Goal: Transaction & Acquisition: Obtain resource

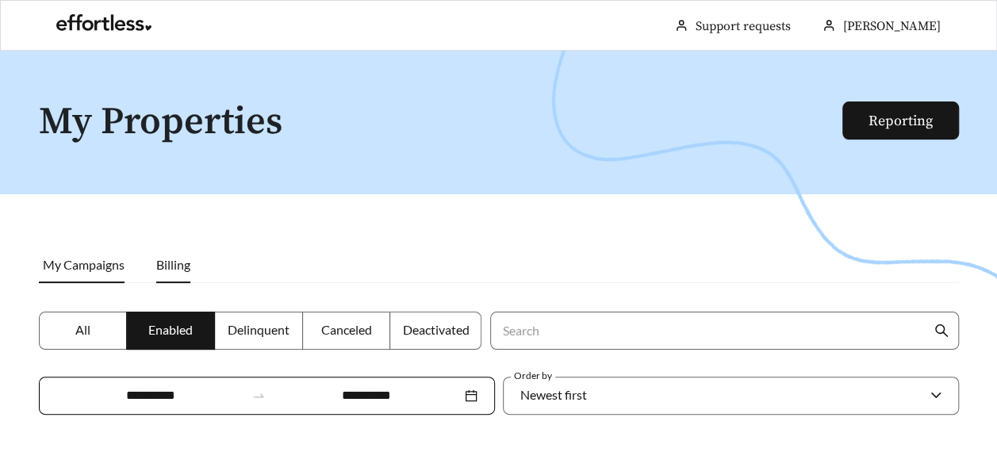
click at [176, 266] on span "Billing" at bounding box center [173, 264] width 34 height 15
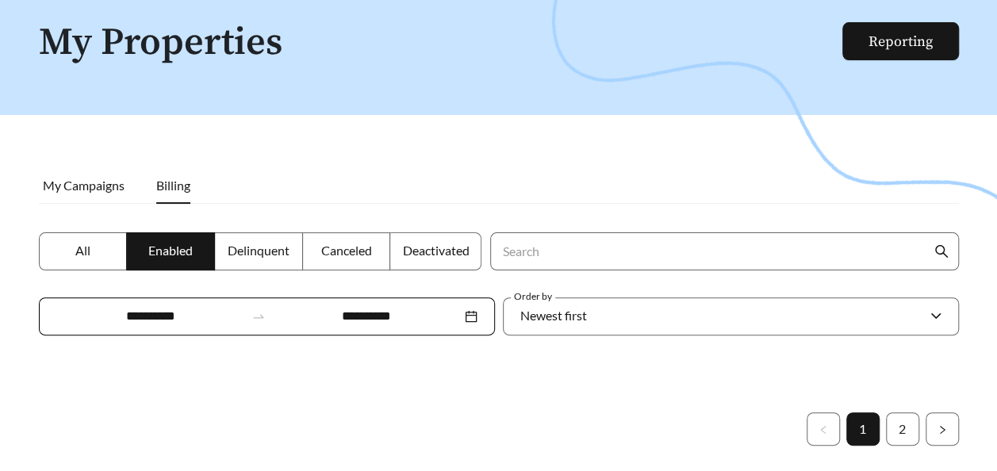
scroll to position [79, 0]
click at [80, 185] on span "My Campaigns" at bounding box center [84, 185] width 82 height 15
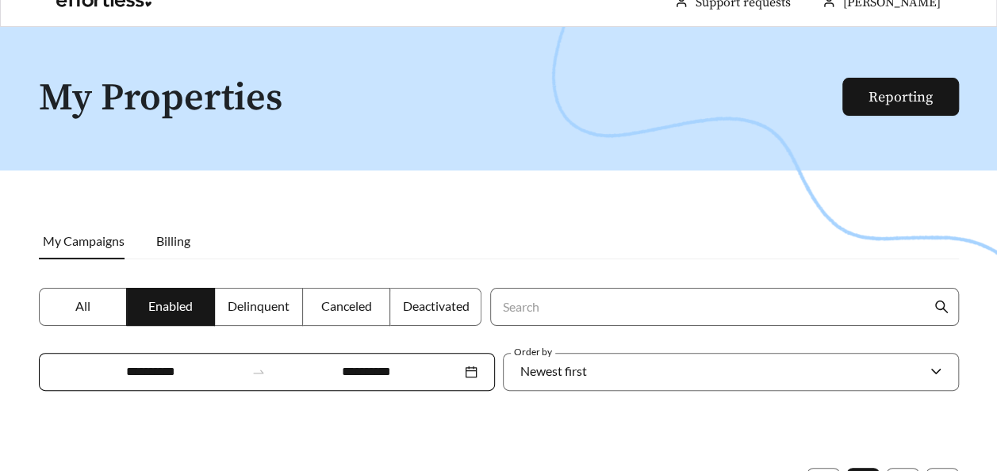
scroll to position [0, 0]
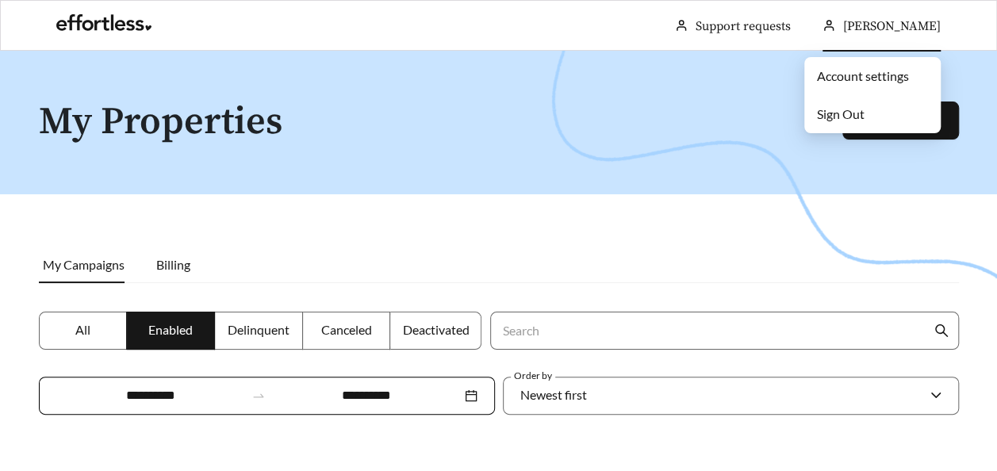
click at [846, 79] on link "Account settings" at bounding box center [863, 75] width 92 height 15
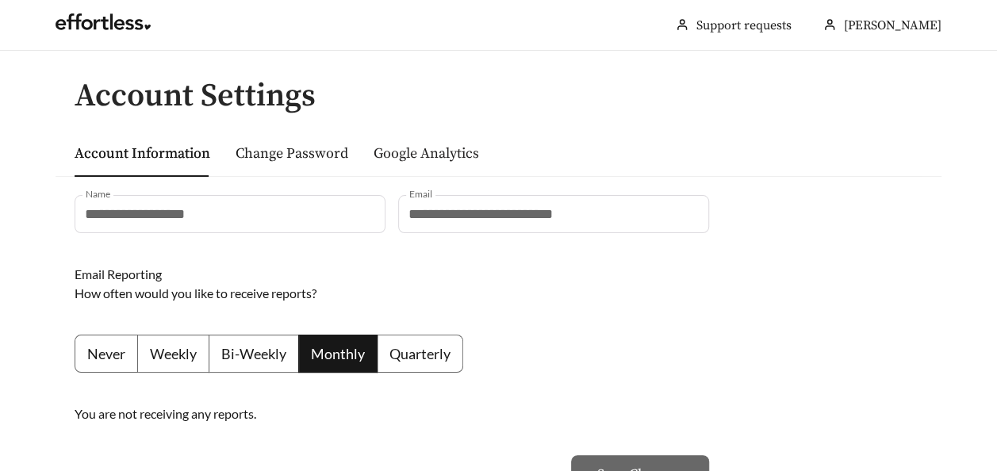
click at [414, 160] on link "Google Analytics" at bounding box center [425, 153] width 105 height 18
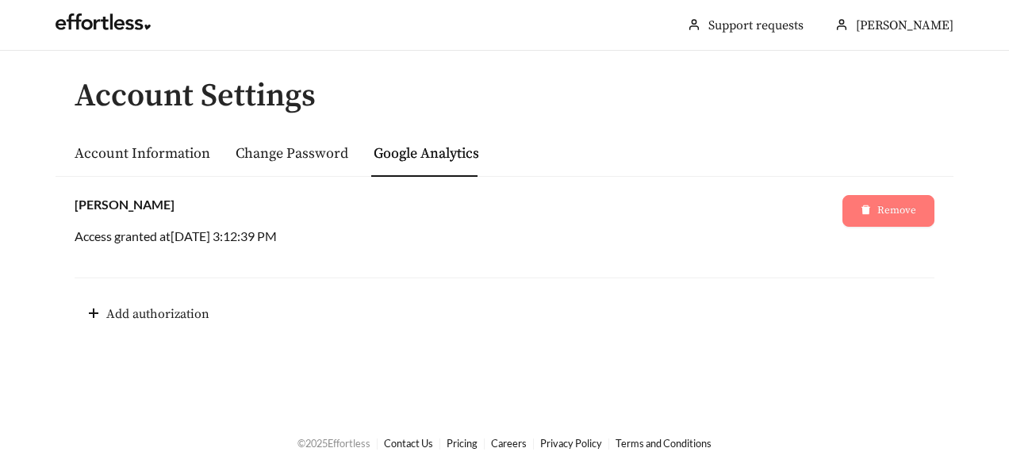
click at [888, 209] on span "Remove" at bounding box center [896, 211] width 39 height 16
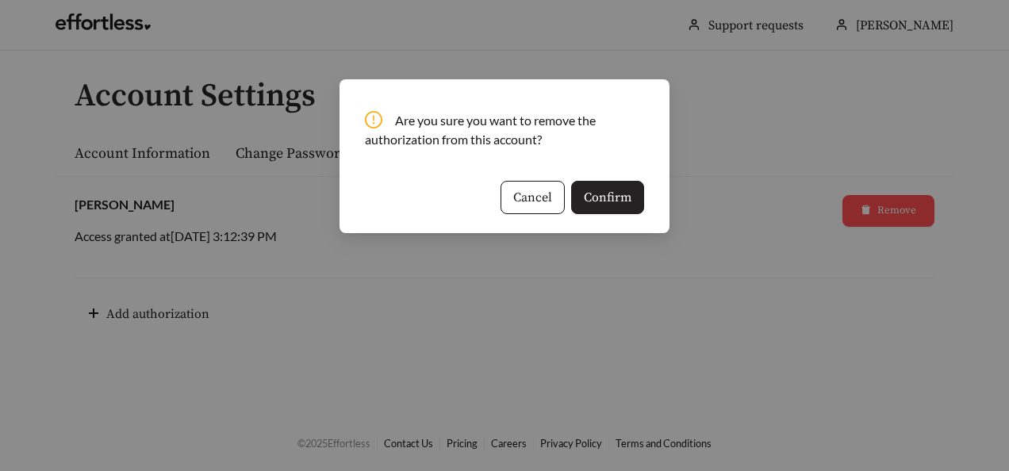
click at [606, 205] on span "Confirm" at bounding box center [608, 197] width 48 height 19
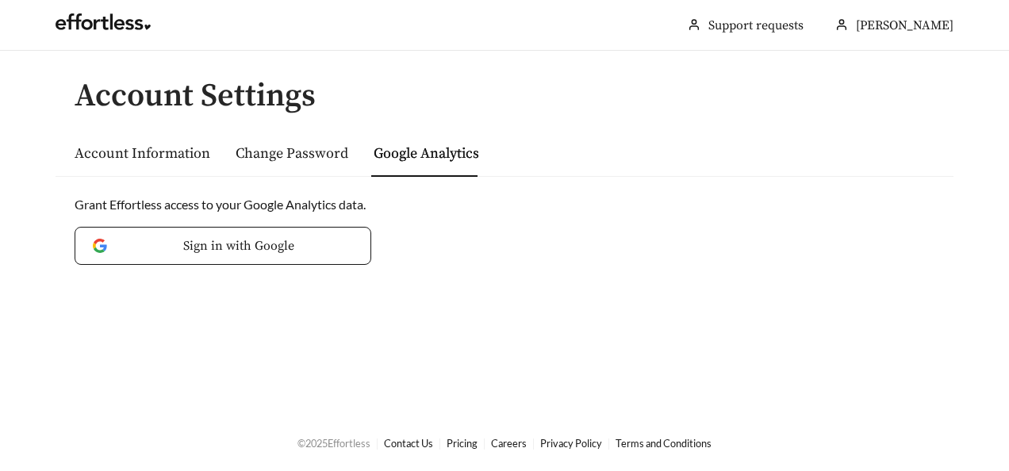
click at [152, 138] on div "Account Information" at bounding box center [143, 153] width 136 height 48
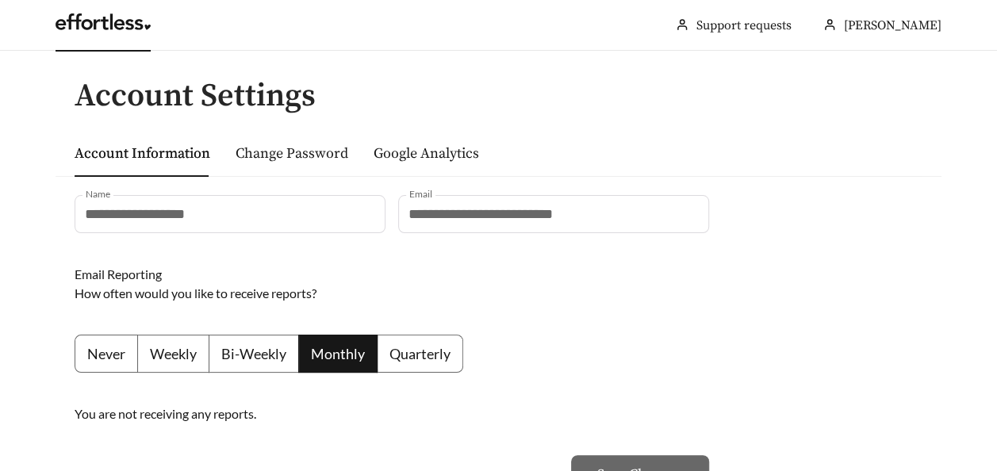
click at [121, 18] on link at bounding box center [103, 26] width 95 height 16
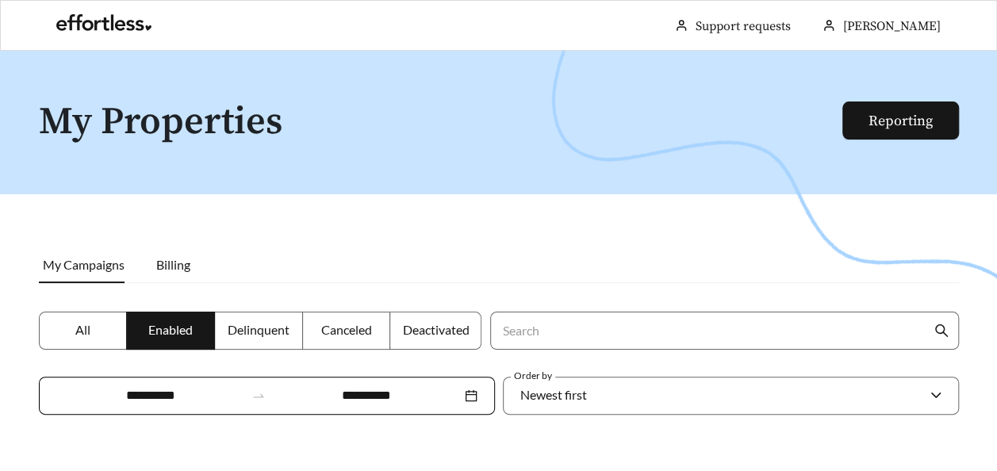
click at [99, 322] on label "All" at bounding box center [83, 331] width 89 height 38
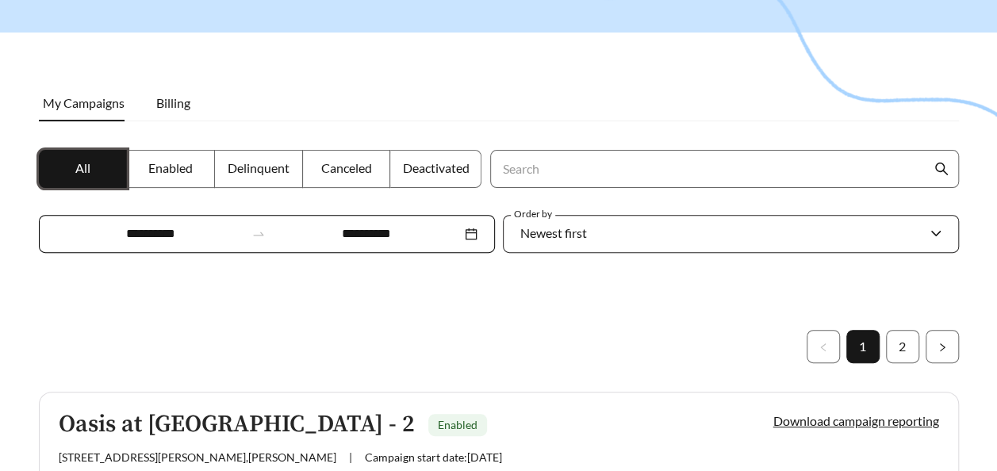
scroll to position [159, 0]
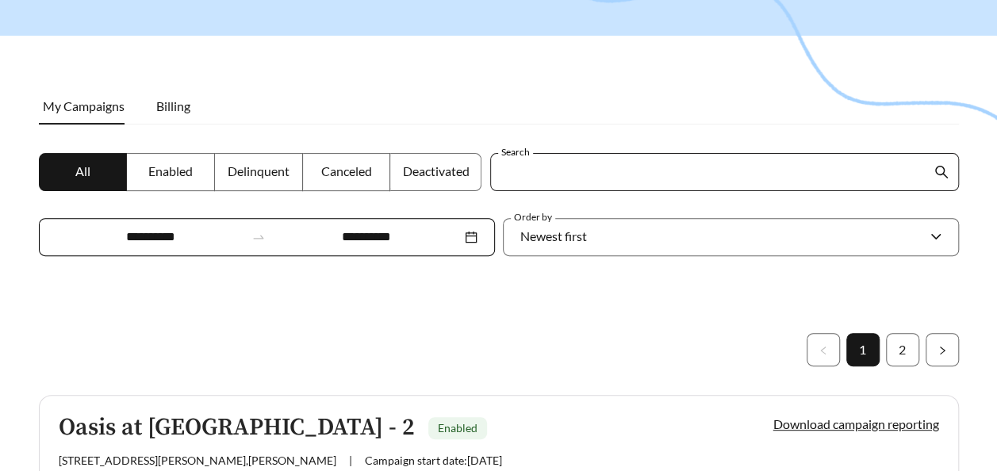
click at [578, 180] on input "Search" at bounding box center [715, 172] width 431 height 36
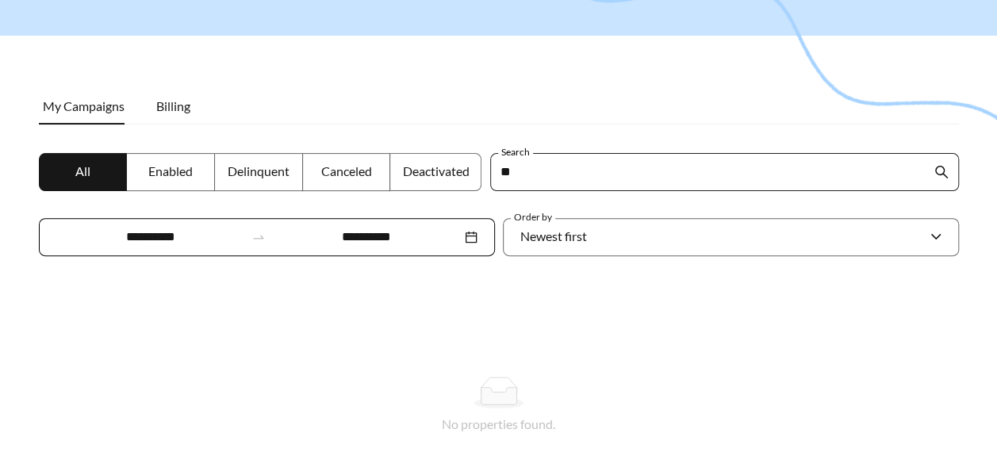
type input "*"
click at [154, 166] on span "Enabled" at bounding box center [170, 170] width 44 height 15
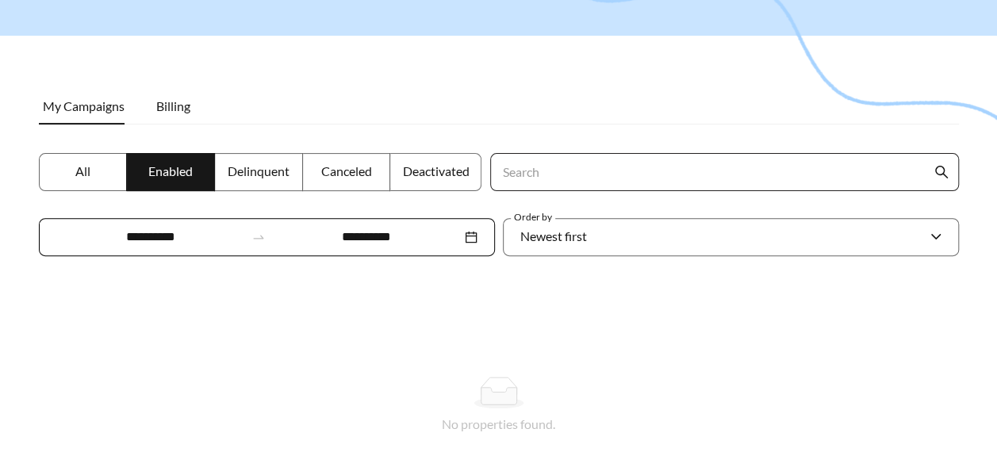
click at [511, 168] on input "Search" at bounding box center [715, 172] width 431 height 36
type input "**********"
drag, startPoint x: 568, startPoint y: 187, endPoint x: 324, endPoint y: 181, distance: 244.3
click at [324, 181] on div "**********" at bounding box center [499, 214] width 928 height 122
click at [63, 162] on label "All" at bounding box center [83, 172] width 89 height 38
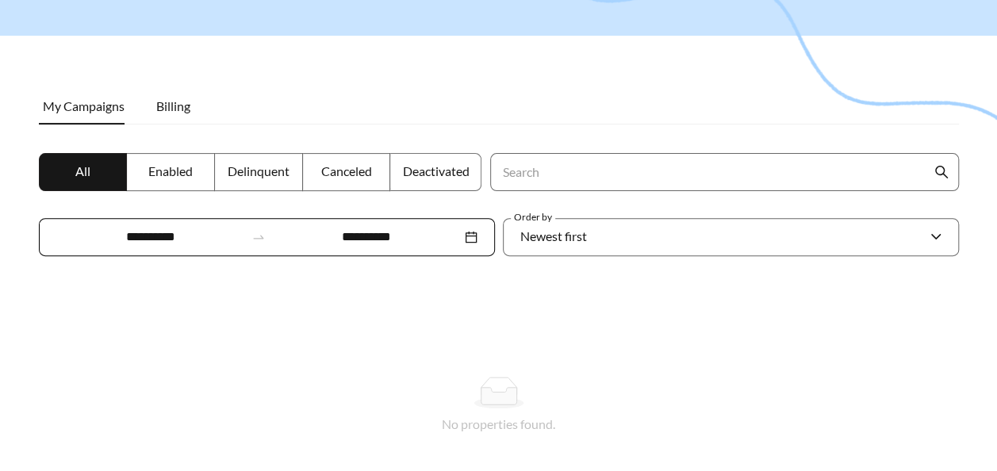
click at [80, 174] on span "All" at bounding box center [82, 170] width 15 height 15
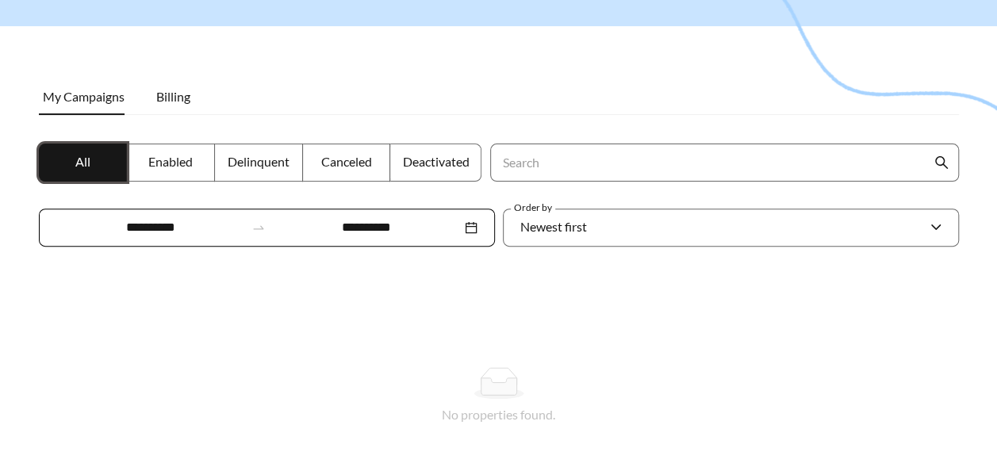
scroll to position [143, 0]
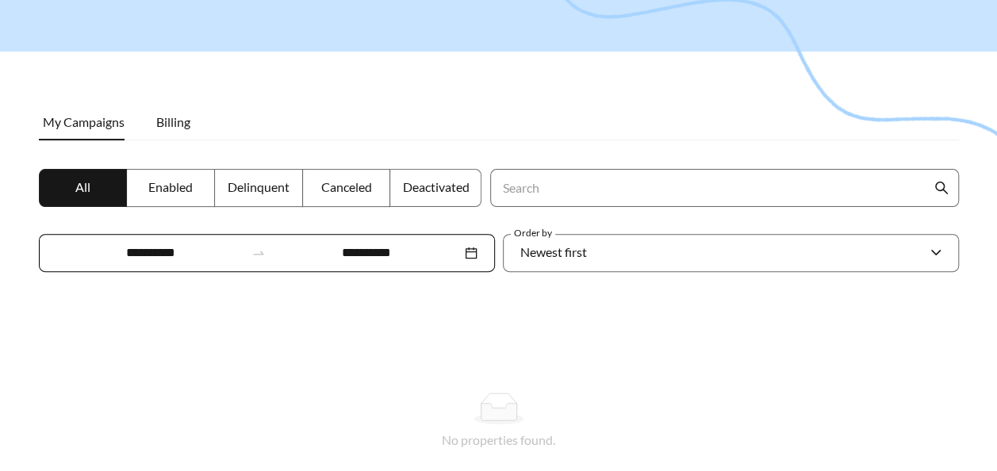
click at [69, 188] on span at bounding box center [83, 188] width 87 height 36
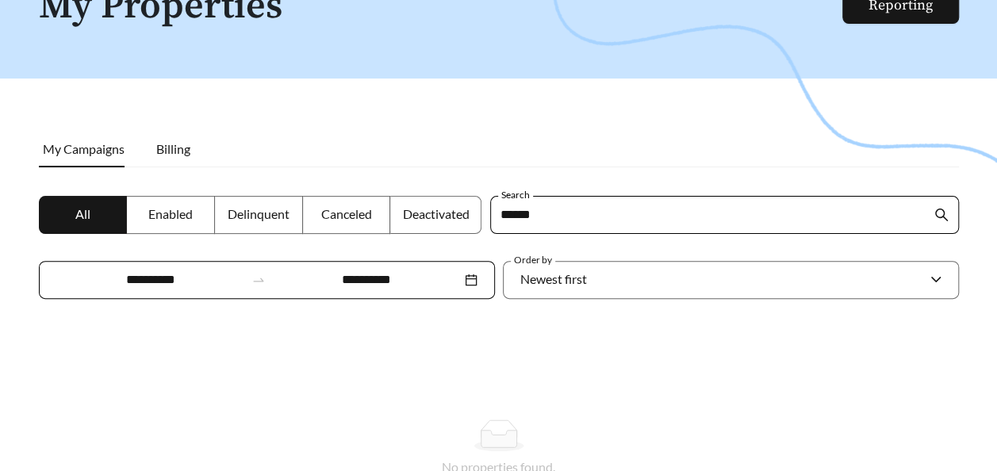
scroll to position [222, 0]
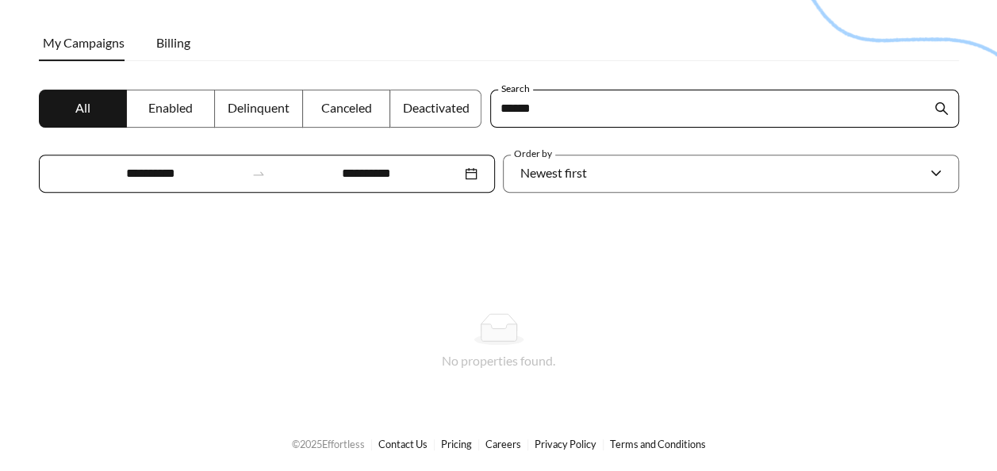
click at [465, 170] on div "**********" at bounding box center [267, 174] width 456 height 38
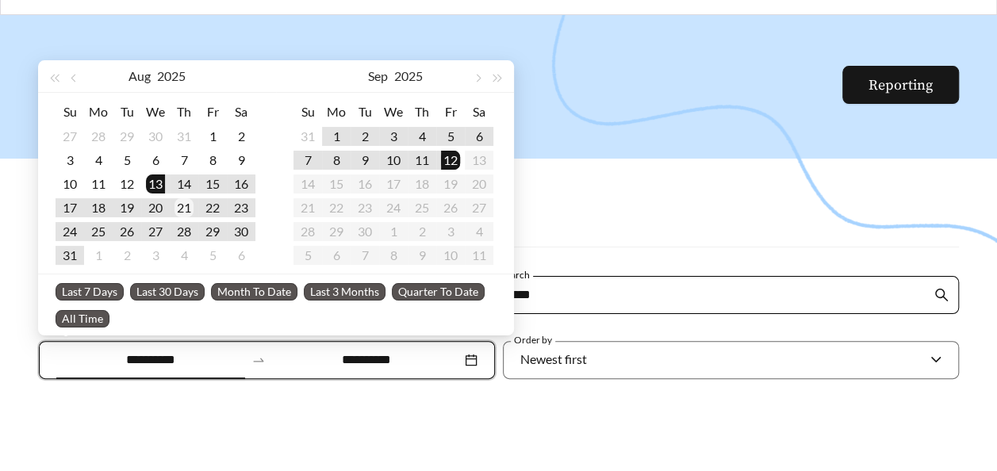
scroll to position [0, 0]
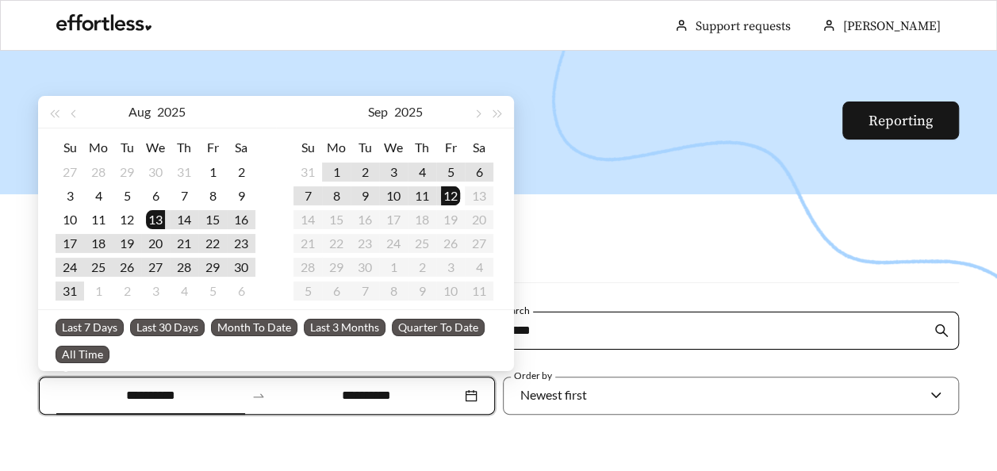
type input "**********"
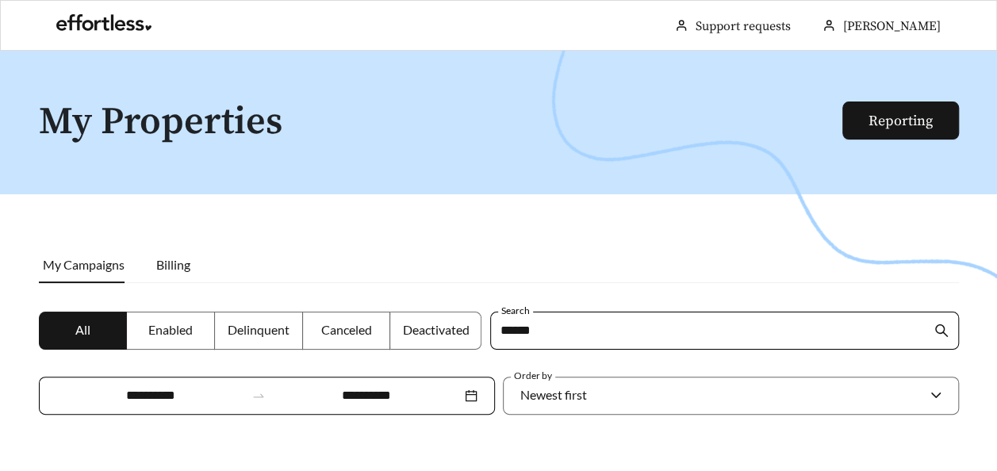
click at [182, 72] on div at bounding box center [498, 286] width 997 height 471
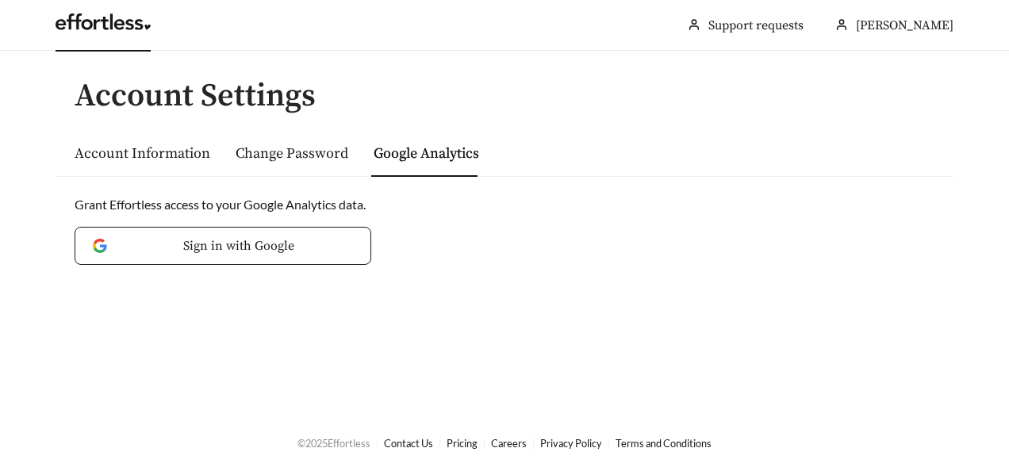
click at [89, 22] on link at bounding box center [103, 26] width 95 height 16
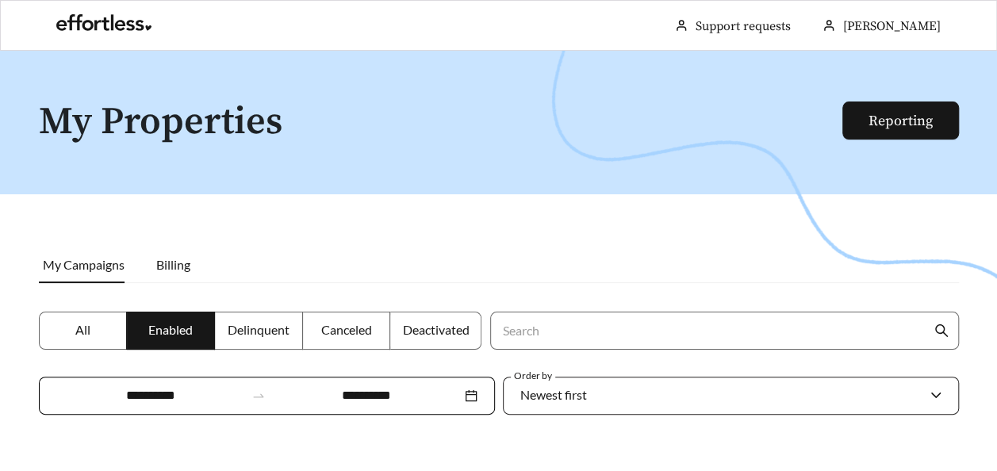
click at [936, 398] on span "Newest first" at bounding box center [730, 396] width 421 height 36
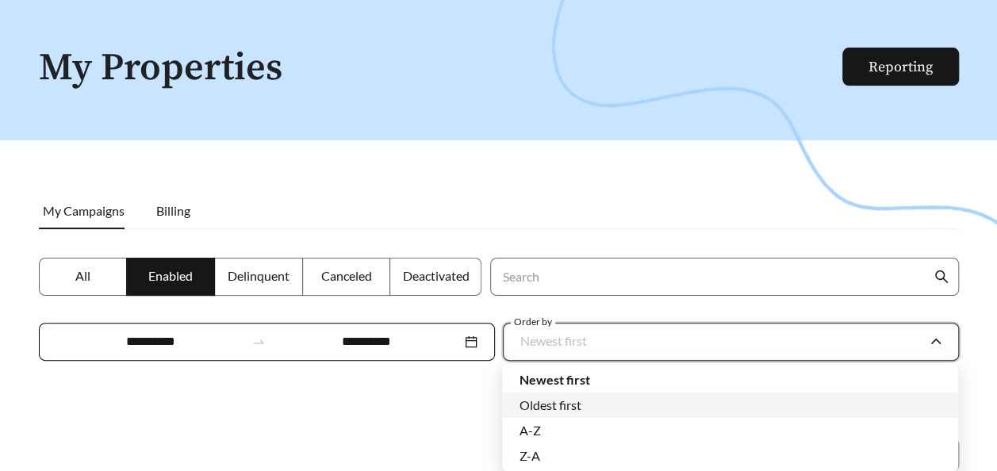
scroll to position [79, 0]
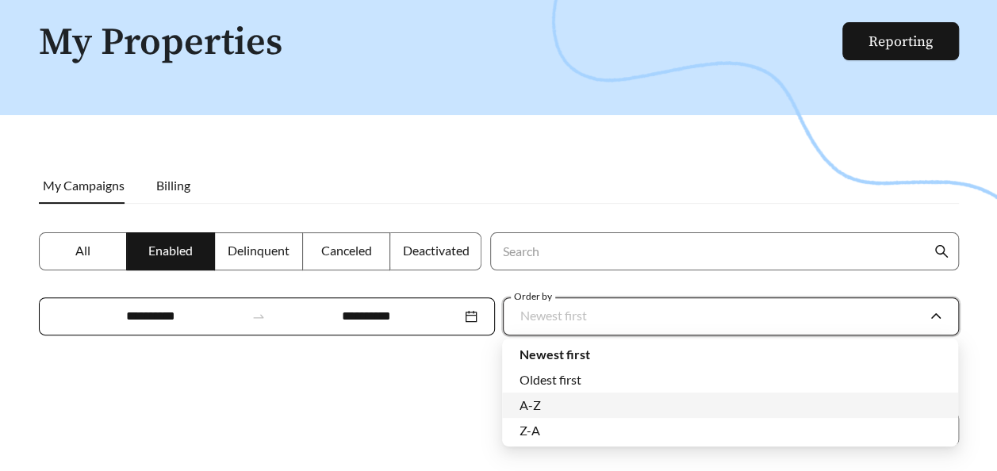
click at [676, 400] on div "A-Z" at bounding box center [729, 404] width 421 height 17
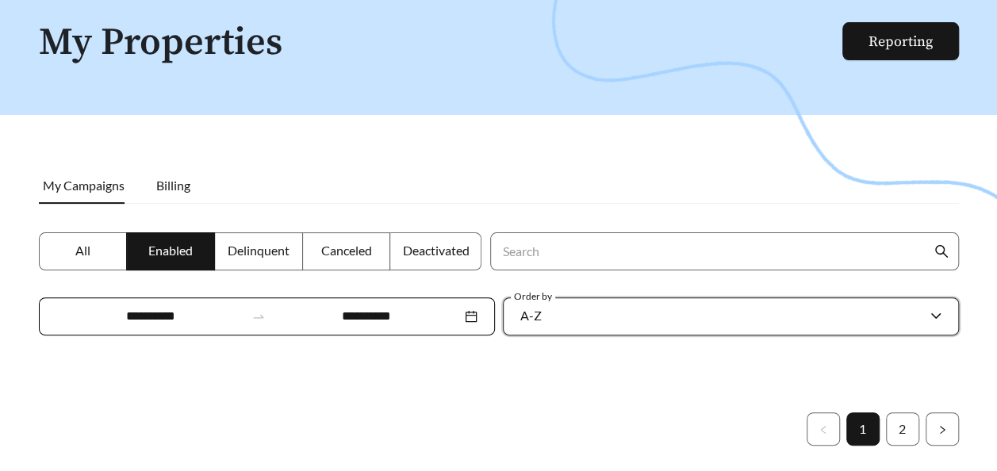
click at [471, 395] on div at bounding box center [498, 206] width 997 height 471
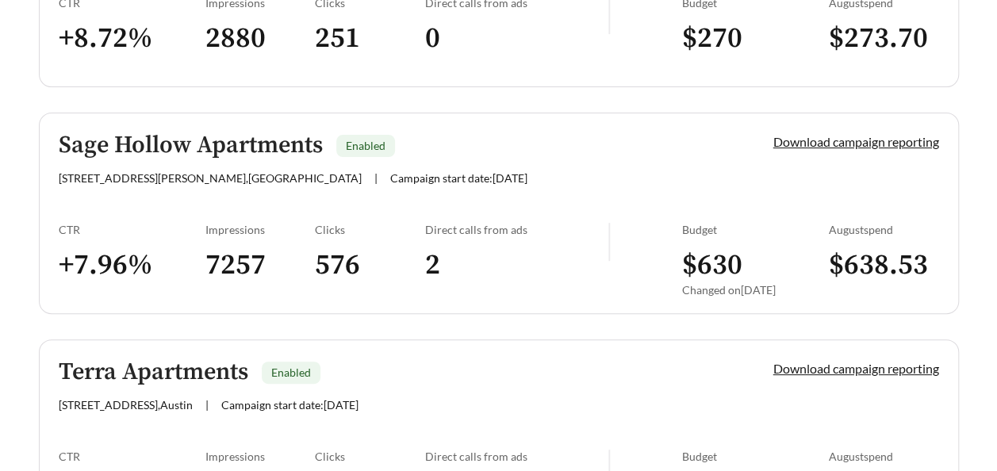
scroll to position [3330, 0]
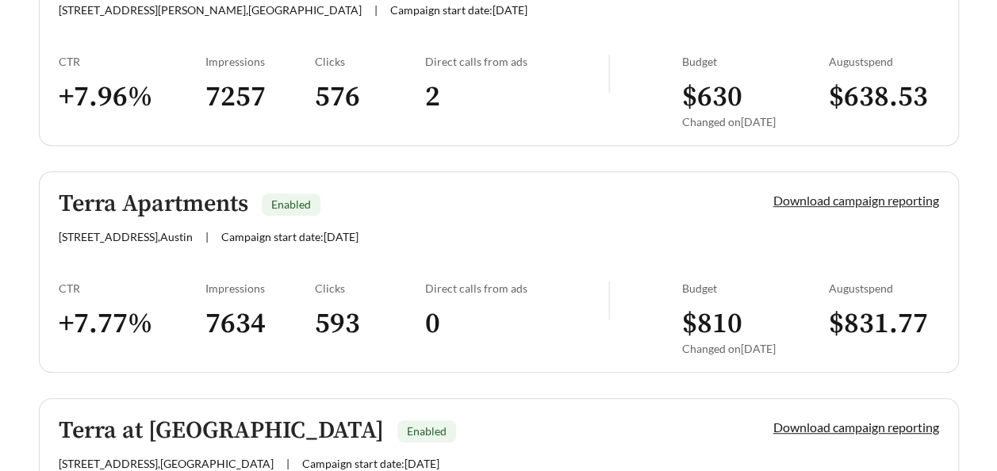
click at [824, 193] on link "Download campaign reporting" at bounding box center [856, 200] width 166 height 15
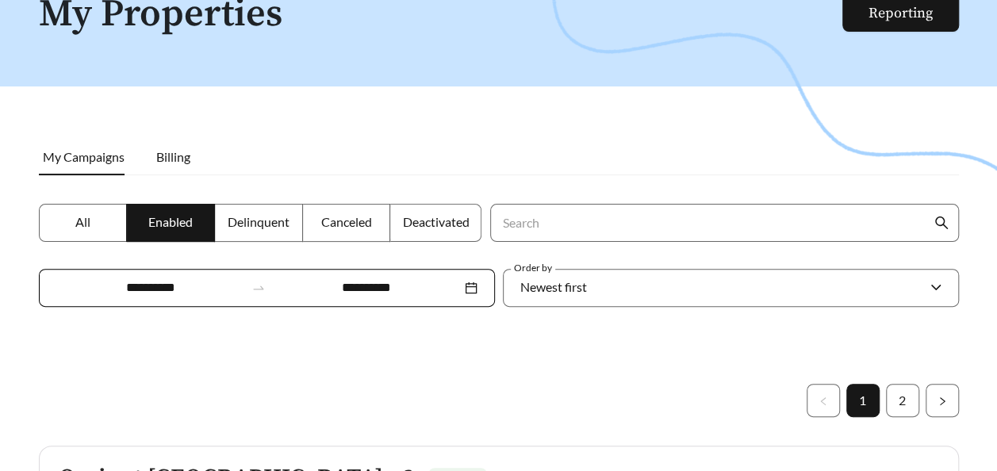
scroll to position [238, 0]
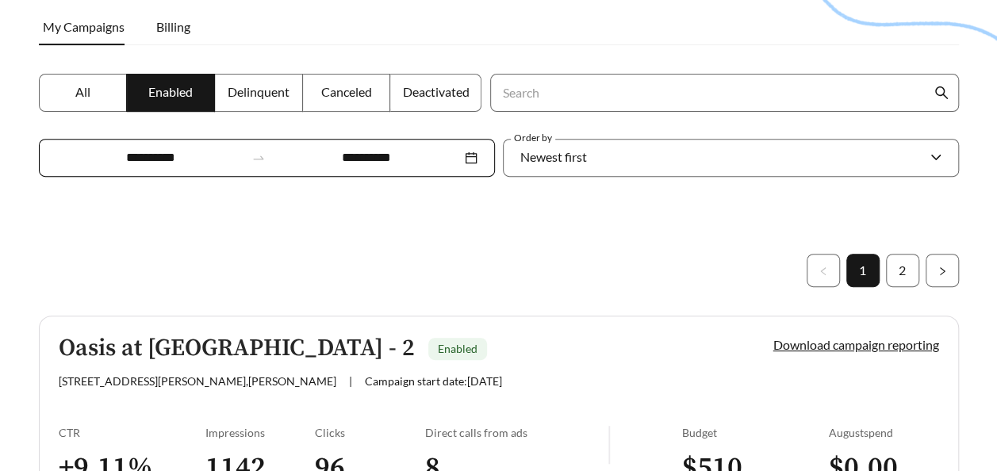
click at [470, 163] on div "**********" at bounding box center [267, 158] width 456 height 38
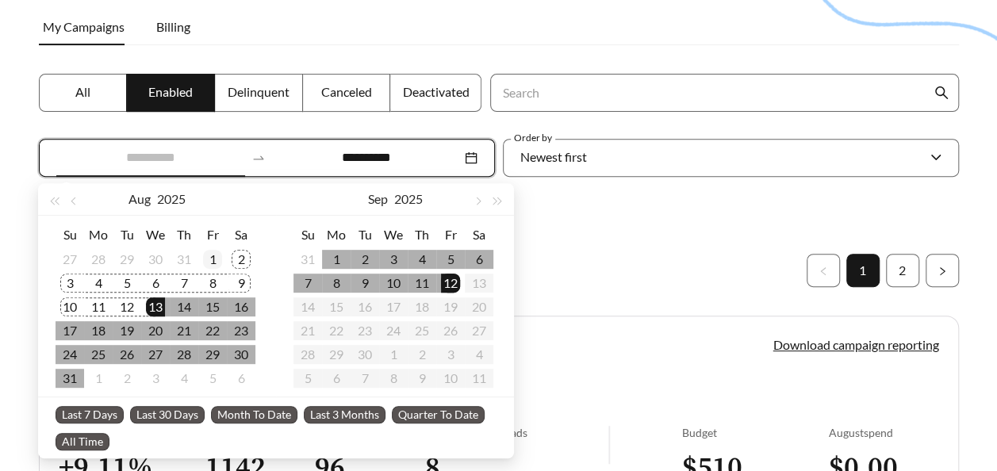
type input "**********"
click at [214, 255] on div "1" at bounding box center [212, 259] width 19 height 19
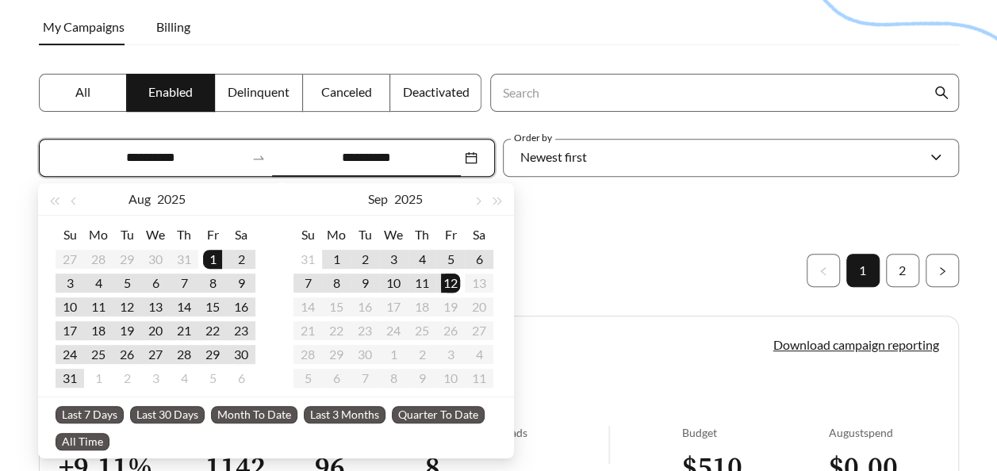
drag, startPoint x: 73, startPoint y: 202, endPoint x: 86, endPoint y: 203, distance: 12.7
click at [73, 203] on span "button" at bounding box center [75, 201] width 8 height 8
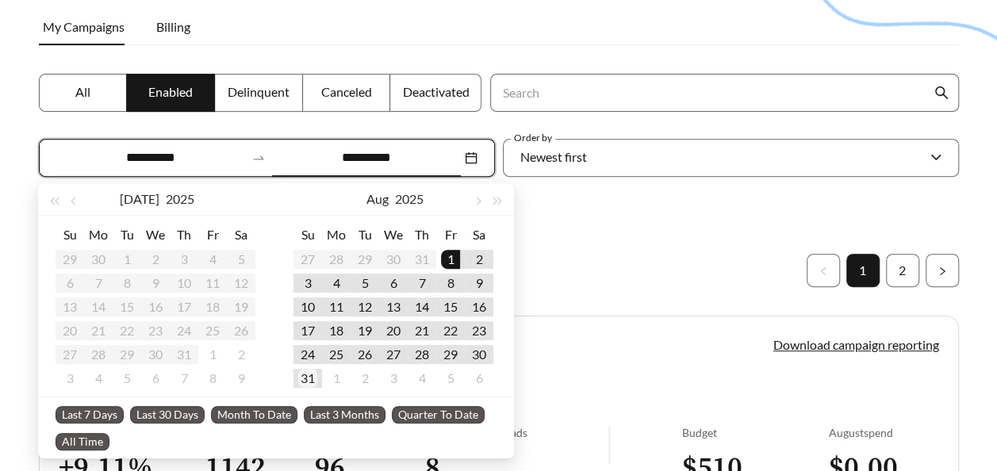
type input "**********"
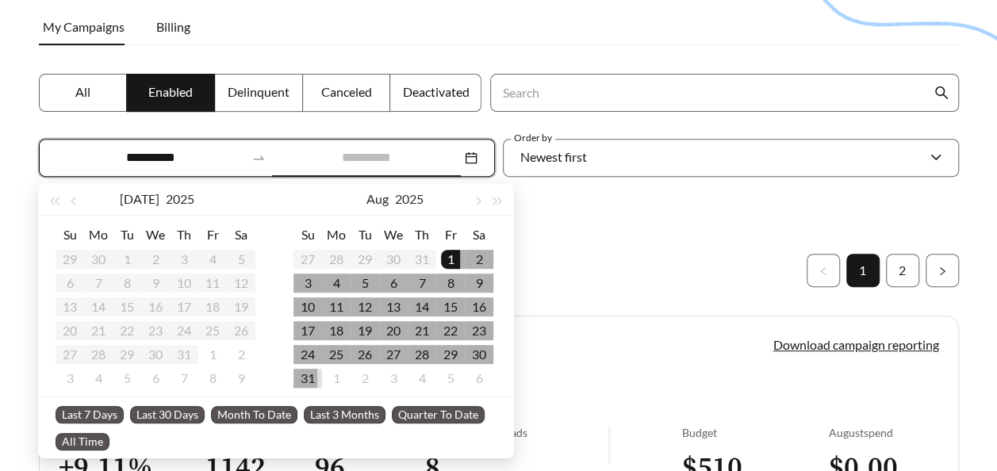
click at [298, 381] on div "31" at bounding box center [307, 378] width 19 height 19
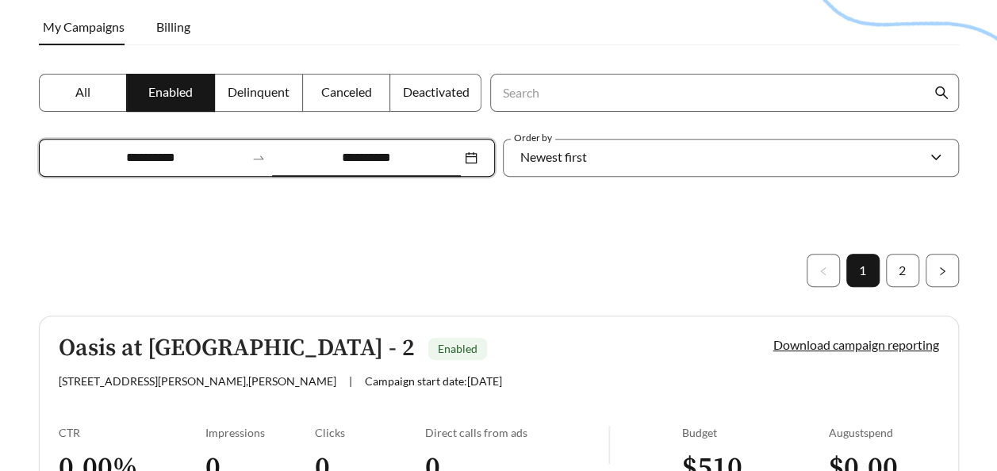
scroll to position [317, 0]
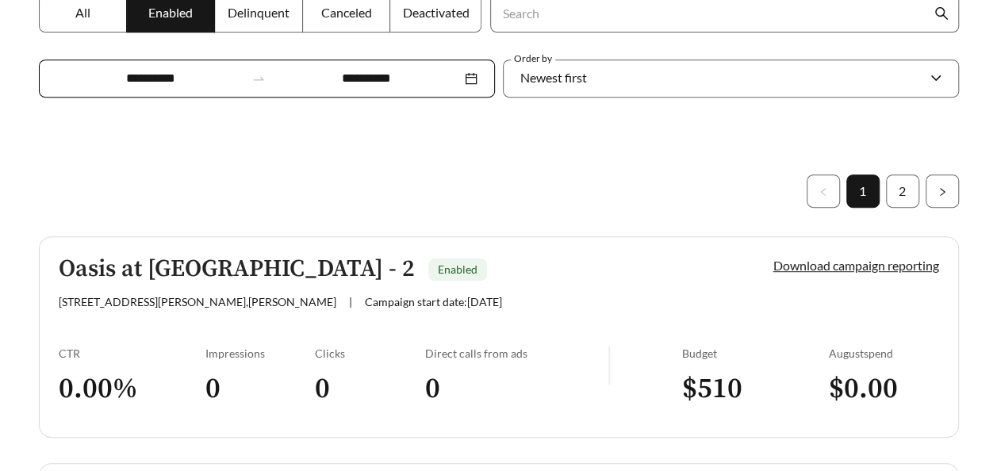
click at [837, 261] on link "Download campaign reporting" at bounding box center [856, 265] width 166 height 15
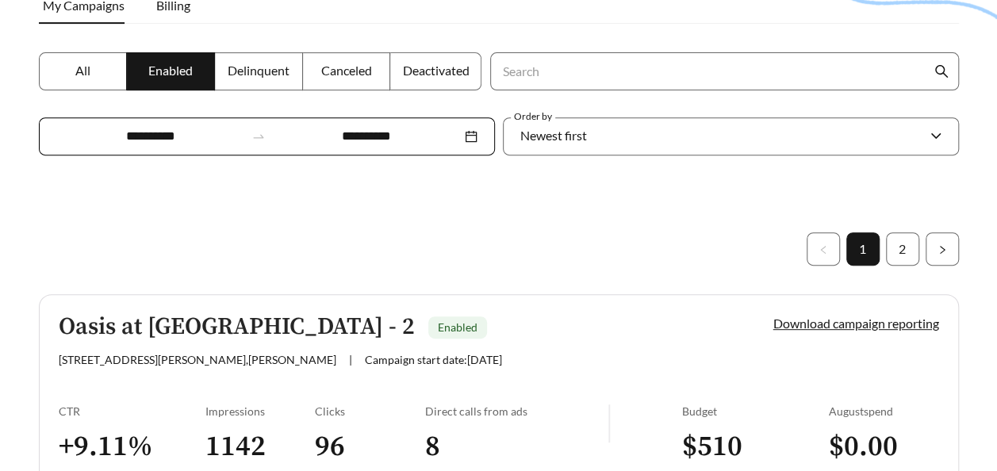
scroll to position [238, 0]
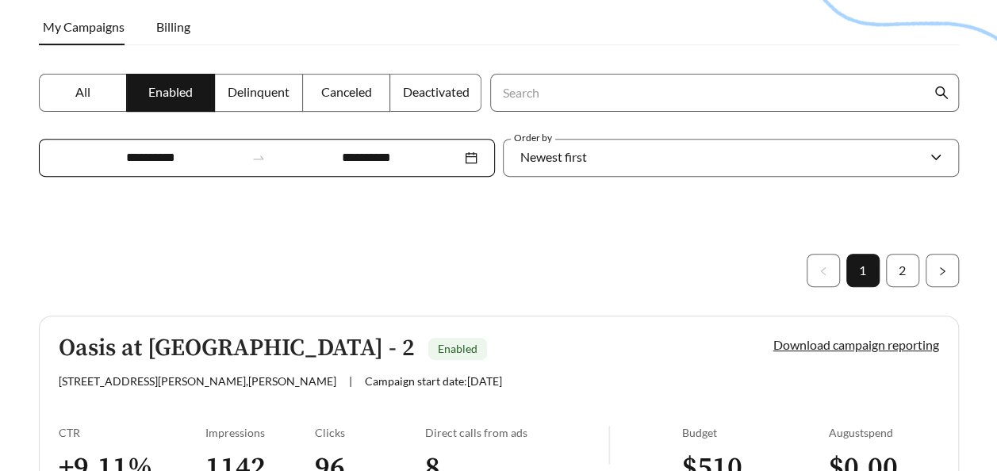
click at [836, 342] on link "Download campaign reporting" at bounding box center [856, 344] width 166 height 15
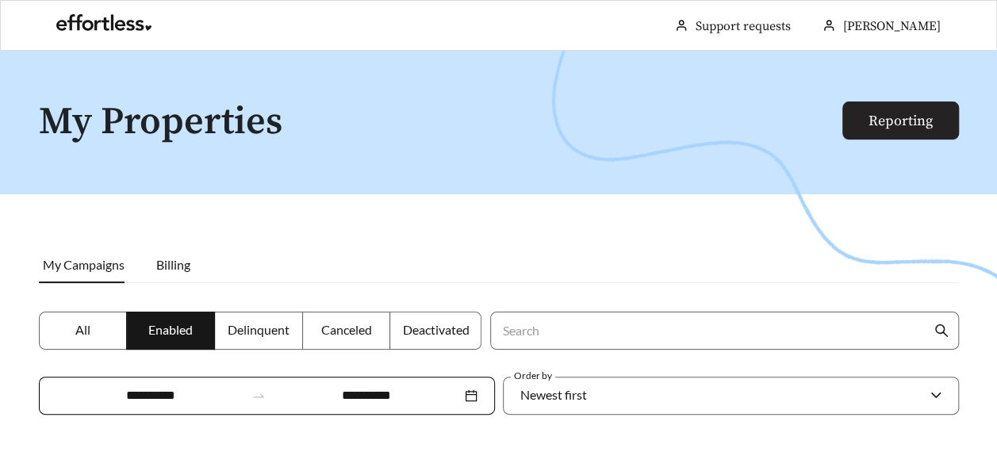
click at [898, 112] on link "Reporting" at bounding box center [900, 121] width 64 height 18
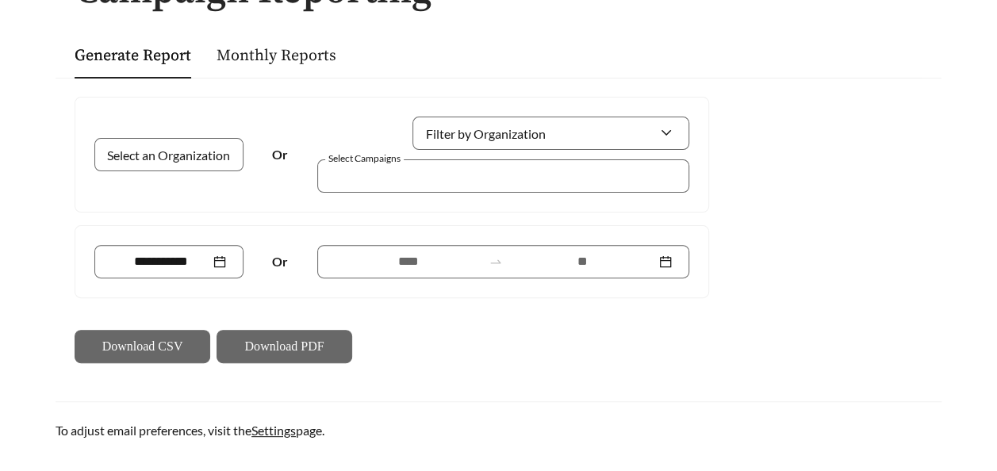
scroll to position [159, 0]
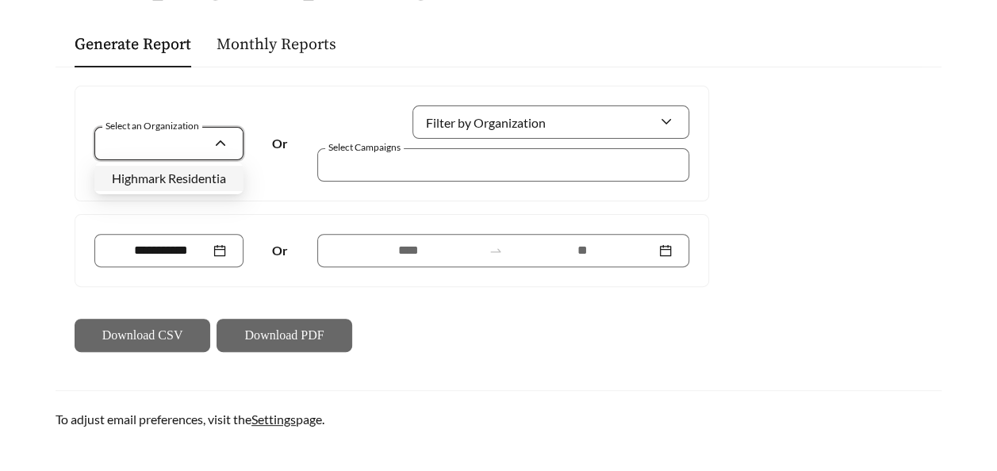
click at [153, 140] on input "Select an Organization" at bounding box center [162, 144] width 101 height 32
click at [167, 183] on span "Highmark Residential" at bounding box center [170, 177] width 117 height 15
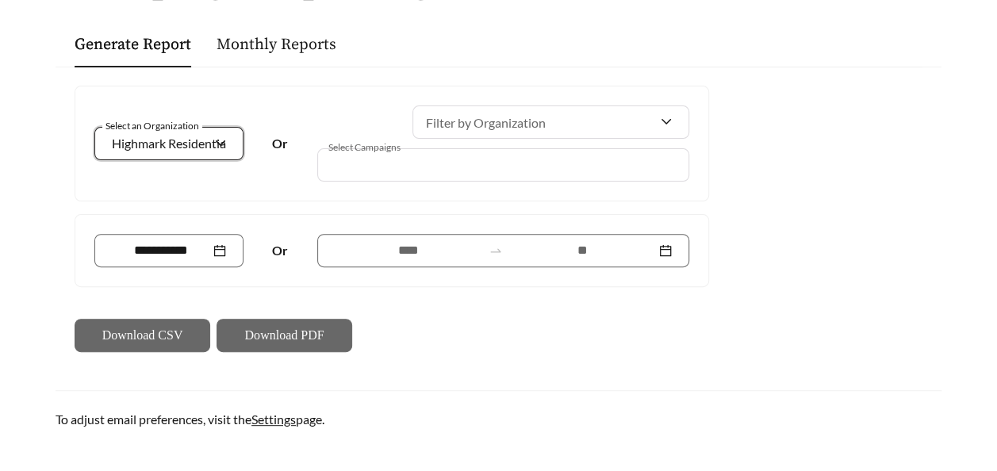
click at [366, 165] on div at bounding box center [491, 164] width 335 height 21
click at [215, 255] on div at bounding box center [169, 250] width 114 height 19
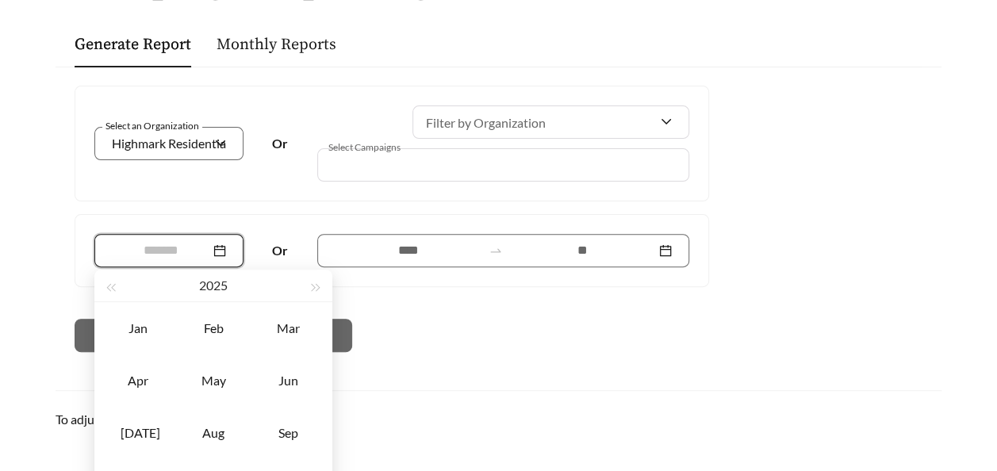
click at [211, 433] on div "Aug" at bounding box center [213, 432] width 48 height 19
type input "*******"
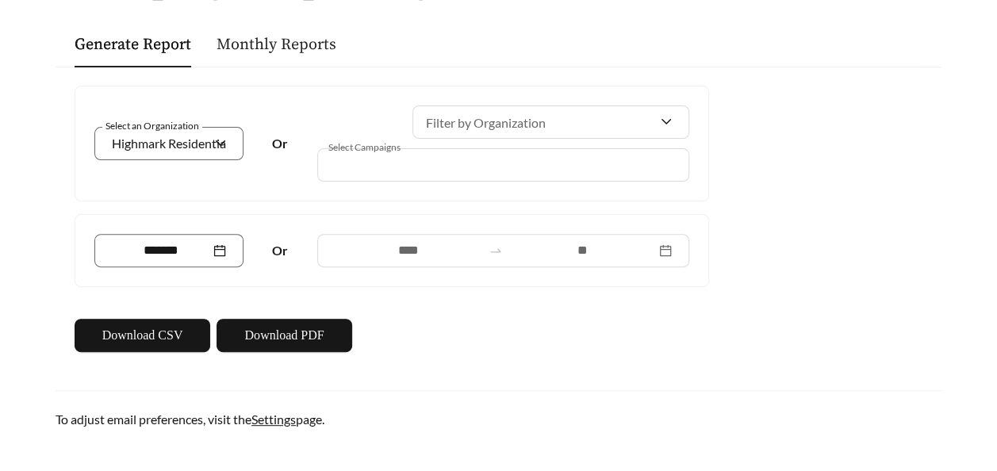
click at [266, 46] on link "Monthly Reports" at bounding box center [276, 45] width 120 height 20
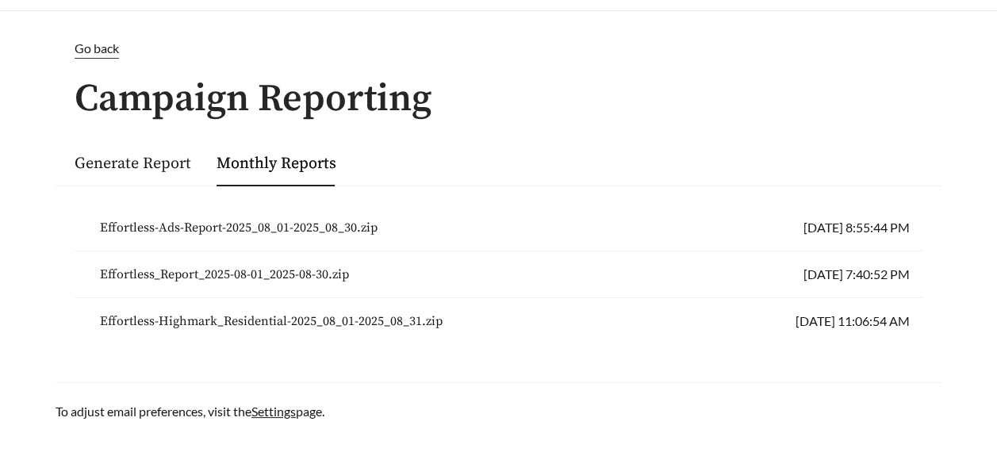
scroll to position [73, 0]
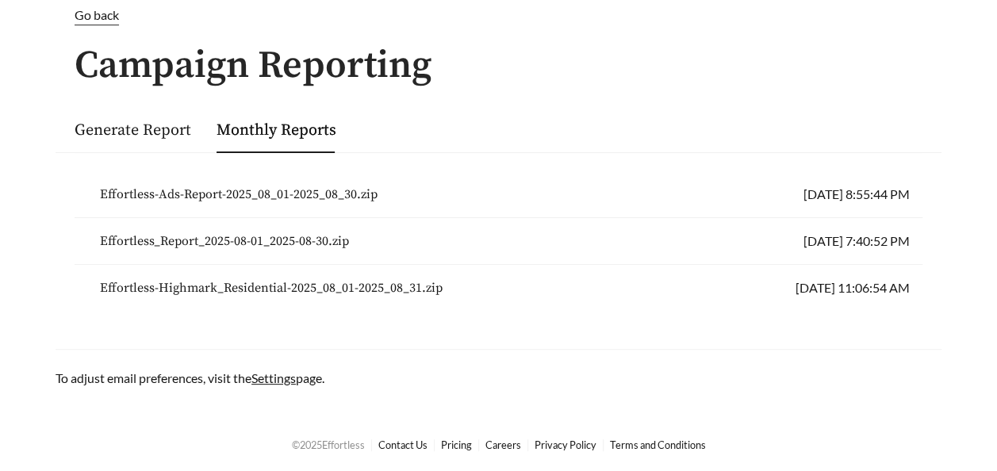
click at [256, 185] on span "Effortless-Ads-Report-2025_08_01-2025_08_30.zip" at bounding box center [239, 194] width 278 height 19
click at [509, 187] on li "Effortless-Ads-Report-2025_08_01-2025_08_30.zip [DATE] 8:55:44 PM" at bounding box center [499, 194] width 848 height 47
click at [134, 124] on link "Generate Report" at bounding box center [133, 131] width 117 height 20
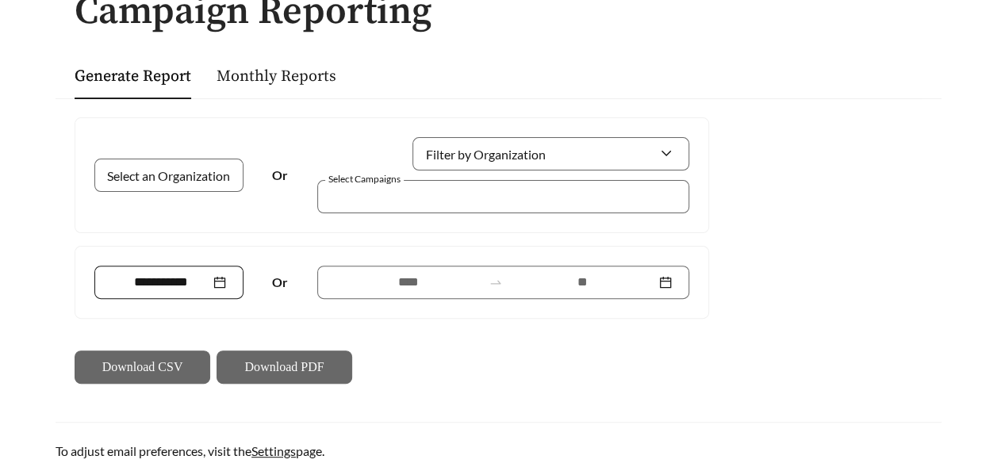
scroll to position [159, 0]
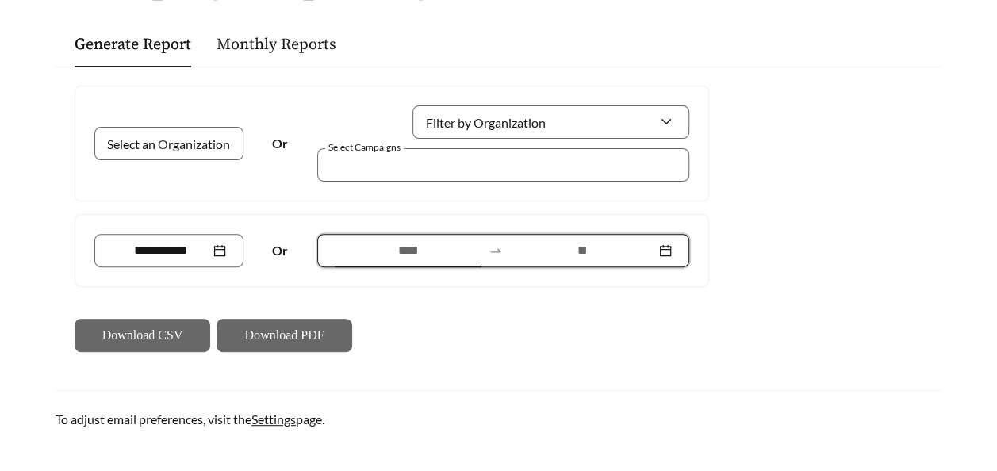
click at [369, 252] on input at bounding box center [408, 250] width 147 height 19
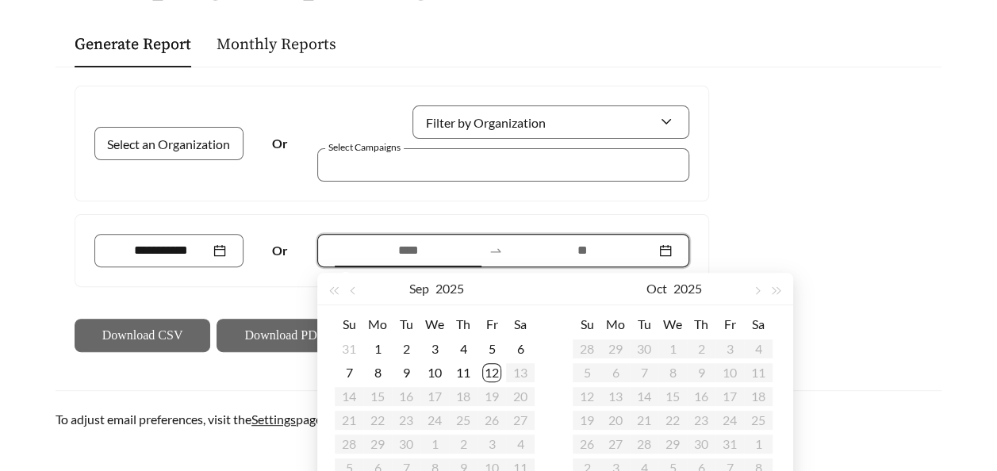
click at [454, 251] on input at bounding box center [408, 250] width 147 height 19
type input "**********"
click at [488, 376] on div "12" at bounding box center [491, 372] width 19 height 19
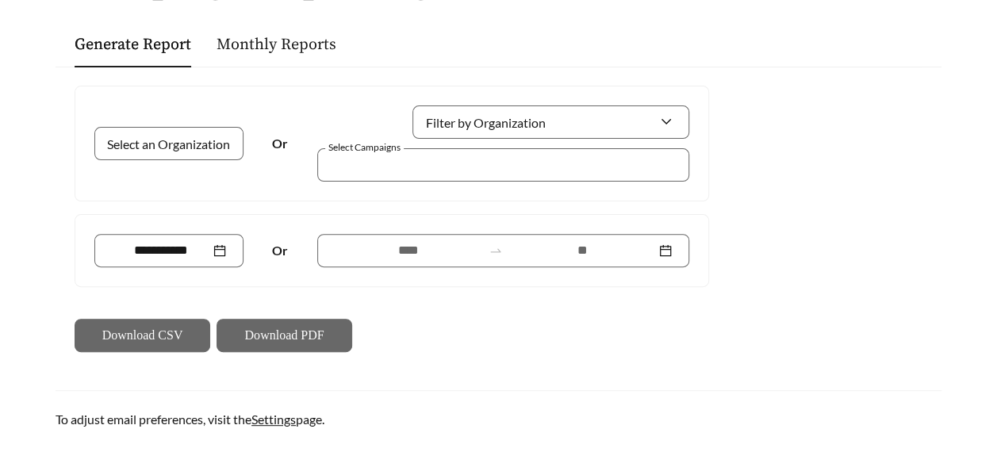
click at [276, 243] on strong "Or" at bounding box center [280, 250] width 16 height 15
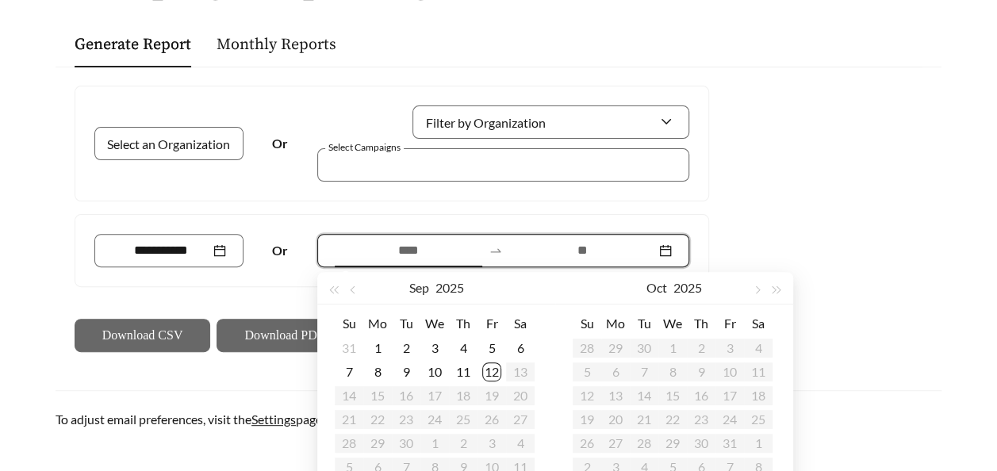
click at [385, 244] on input at bounding box center [408, 250] width 147 height 19
click at [349, 287] on button "button" at bounding box center [354, 289] width 21 height 32
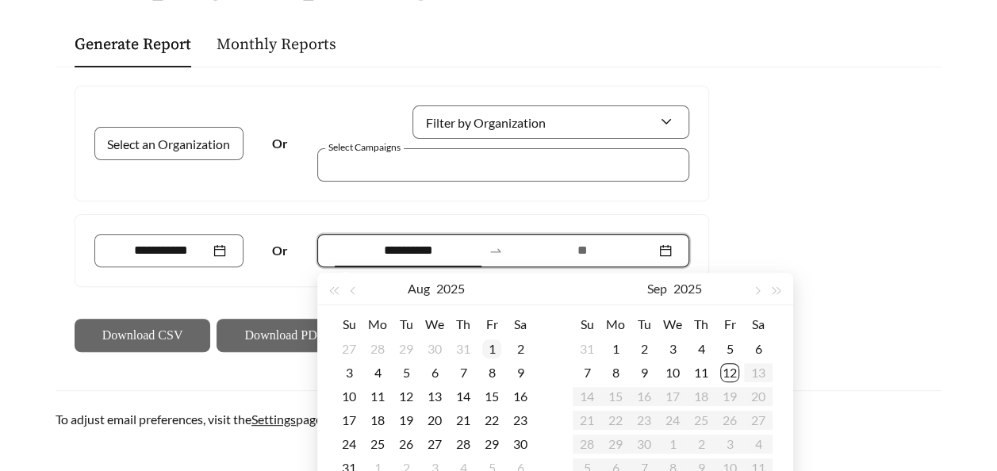
type input "**********"
click at [484, 347] on div "1" at bounding box center [491, 348] width 19 height 19
click at [350, 291] on span "button" at bounding box center [354, 291] width 8 height 8
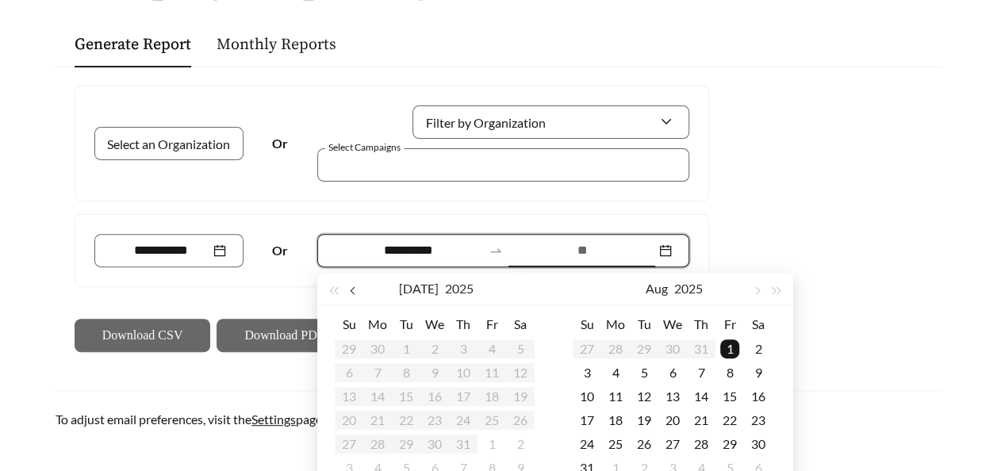
click at [350, 291] on span "button" at bounding box center [354, 291] width 8 height 8
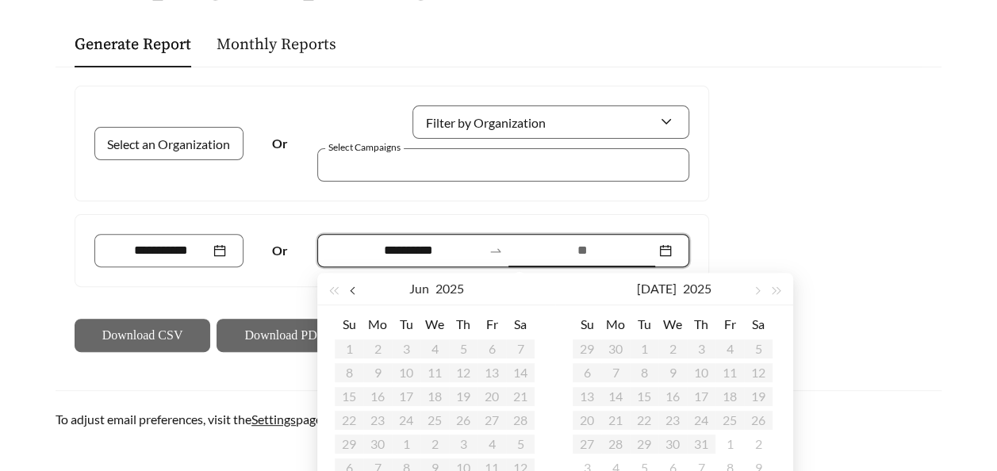
click at [350, 291] on span "button" at bounding box center [354, 291] width 8 height 8
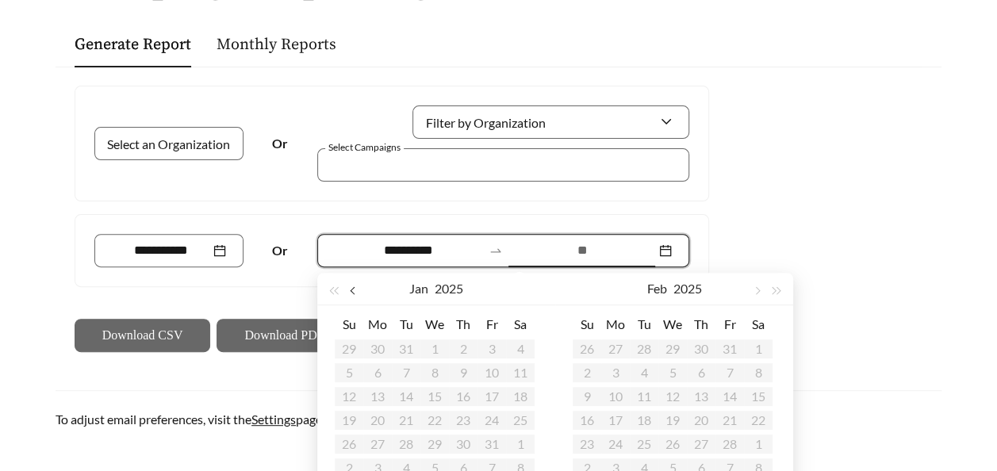
click at [350, 291] on span "button" at bounding box center [354, 291] width 8 height 8
click at [672, 348] on table "Su Mo Tu We Th Fr Sa 29 30 31 1 2 3 4 5 6 7 8 9 10 11 12 13 14 15 16 17 18 19 2…" at bounding box center [672, 396] width 200 height 168
click at [673, 348] on table "Su Mo Tu We Th Fr Sa 29 30 31 1 2 3 4 5 6 7 8 9 10 11 12 13 14 15 16 17 18 19 2…" at bounding box center [672, 396] width 200 height 168
click at [668, 346] on table "Su Mo Tu We Th Fr Sa 29 30 31 1 2 3 4 5 6 7 8 9 10 11 12 13 14 15 16 17 18 19 2…" at bounding box center [672, 396] width 200 height 168
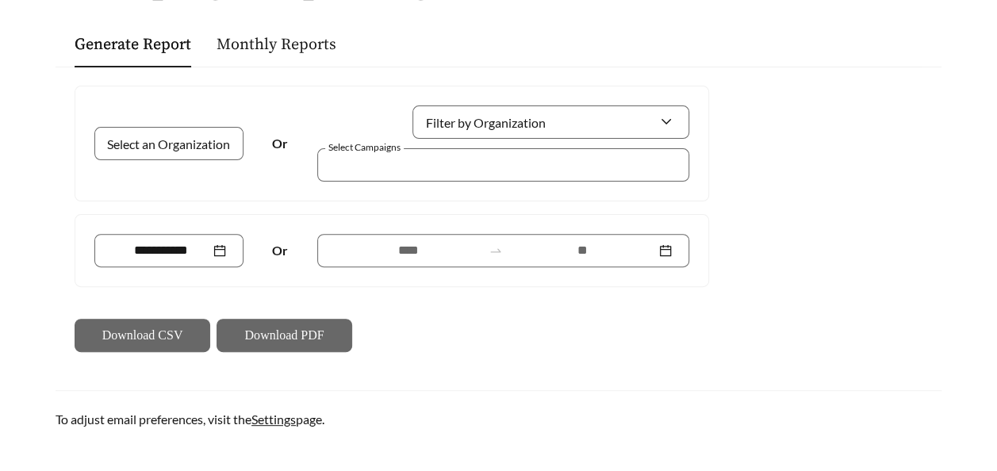
drag, startPoint x: 406, startPoint y: 211, endPoint x: 440, endPoint y: 229, distance: 38.7
click at [408, 211] on div "Select an Organization Or Filter by Organization Select Campaigns Or Download C…" at bounding box center [391, 219] width 647 height 266
click at [580, 254] on input at bounding box center [582, 250] width 147 height 19
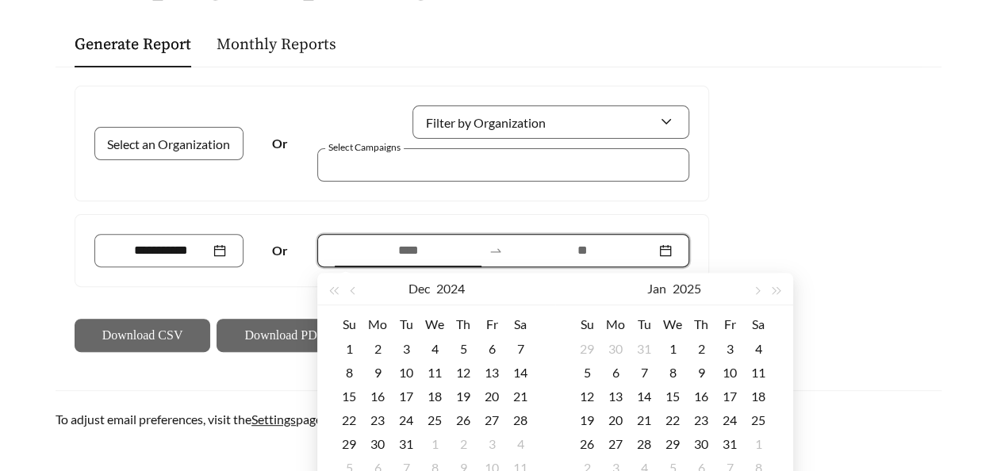
click at [381, 251] on input at bounding box center [408, 250] width 147 height 19
click at [355, 250] on input at bounding box center [408, 250] width 147 height 19
drag, startPoint x: 585, startPoint y: 241, endPoint x: 393, endPoint y: 255, distance: 192.3
click at [565, 245] on input at bounding box center [582, 250] width 147 height 19
drag, startPoint x: 389, startPoint y: 254, endPoint x: 423, endPoint y: 251, distance: 35.0
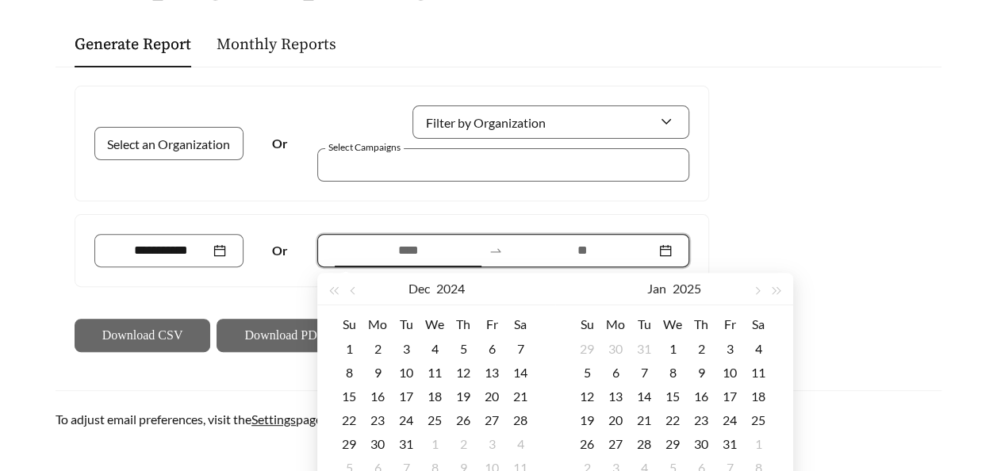
click at [395, 252] on input at bounding box center [408, 250] width 147 height 19
type input "**********"
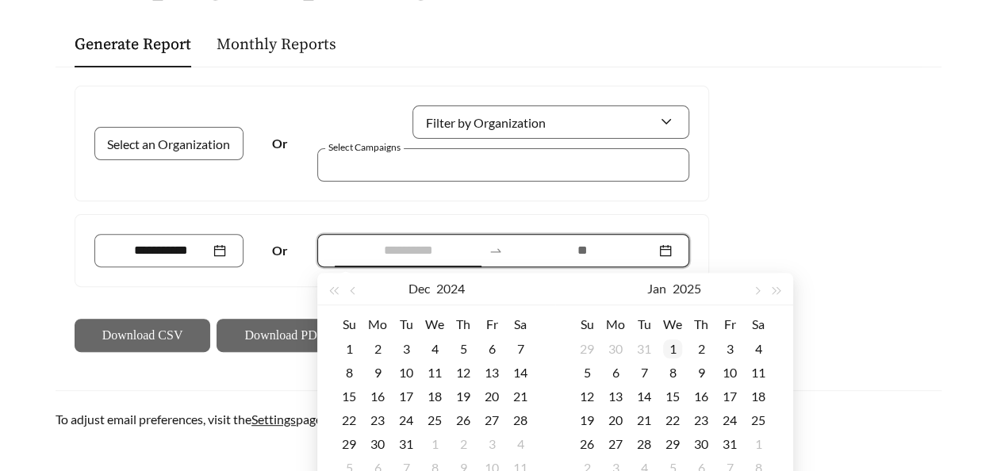
click at [672, 350] on div "1" at bounding box center [672, 348] width 19 height 19
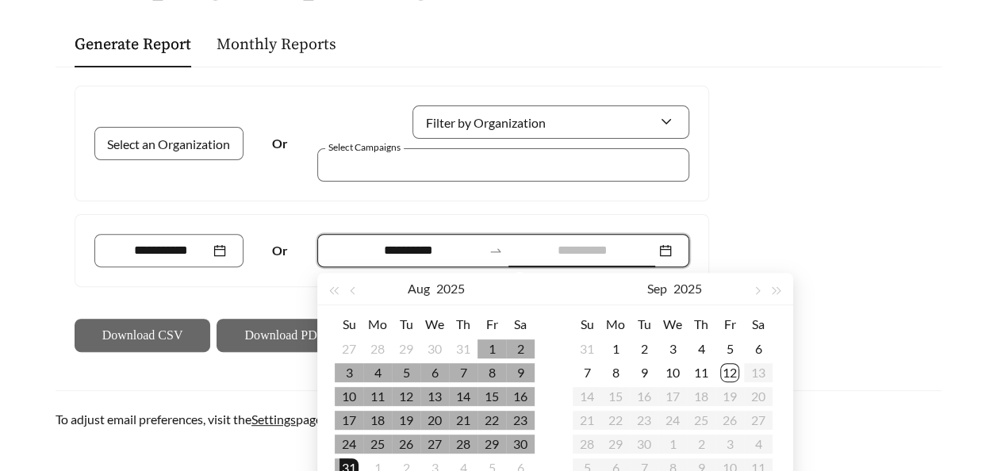
click at [346, 467] on div "31" at bounding box center [348, 467] width 19 height 19
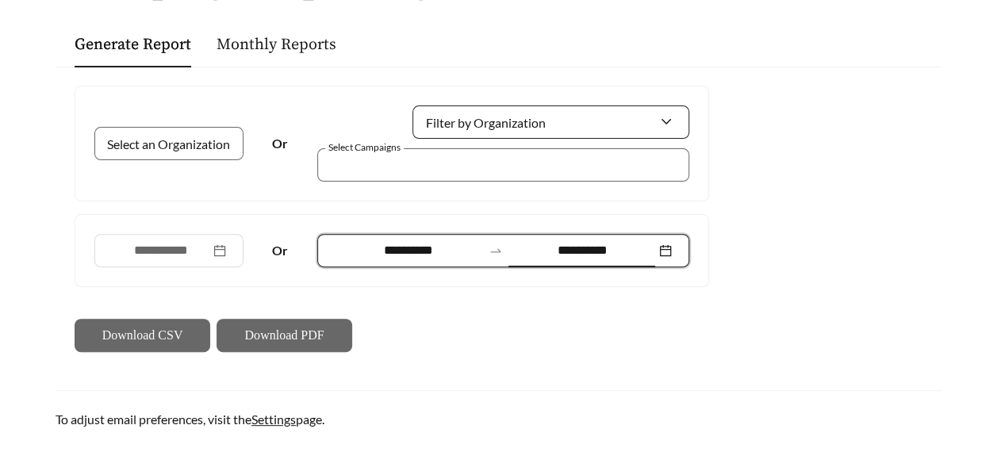
type input "**********"
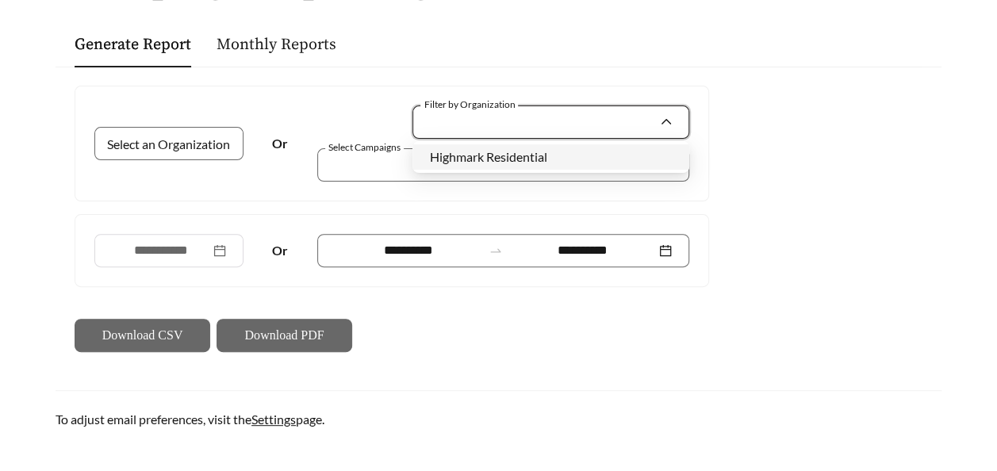
click at [642, 124] on input "Filter by Organization" at bounding box center [544, 122] width 229 height 32
click at [502, 157] on span "Highmark Residential" at bounding box center [488, 156] width 117 height 15
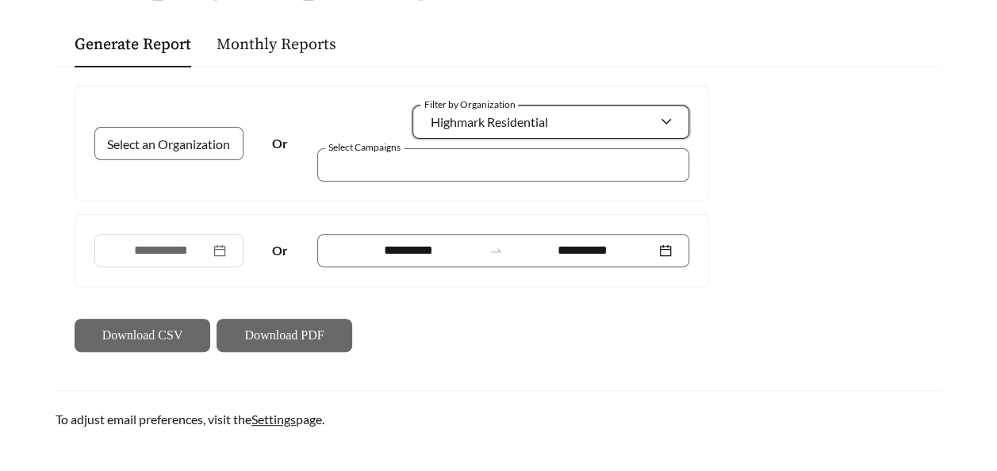
click at [780, 190] on div "**********" at bounding box center [499, 219] width 886 height 304
click at [626, 174] on div at bounding box center [503, 164] width 372 height 33
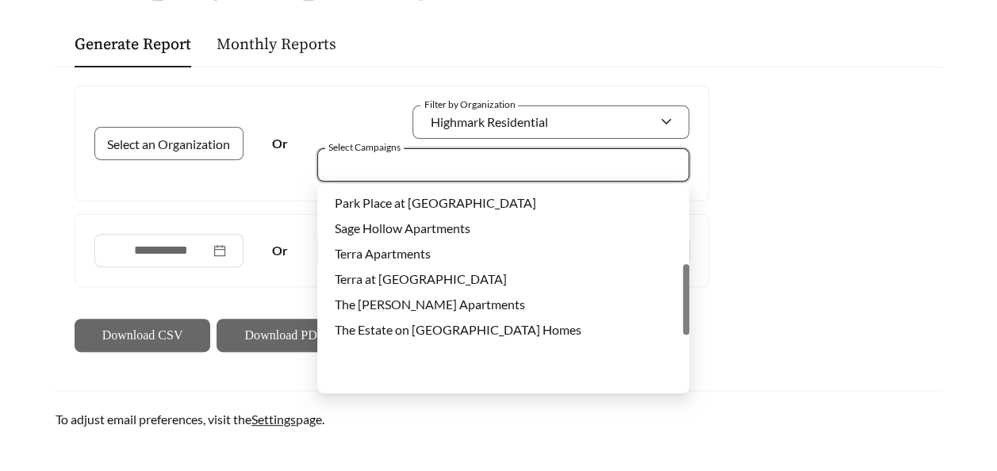
scroll to position [222, 0]
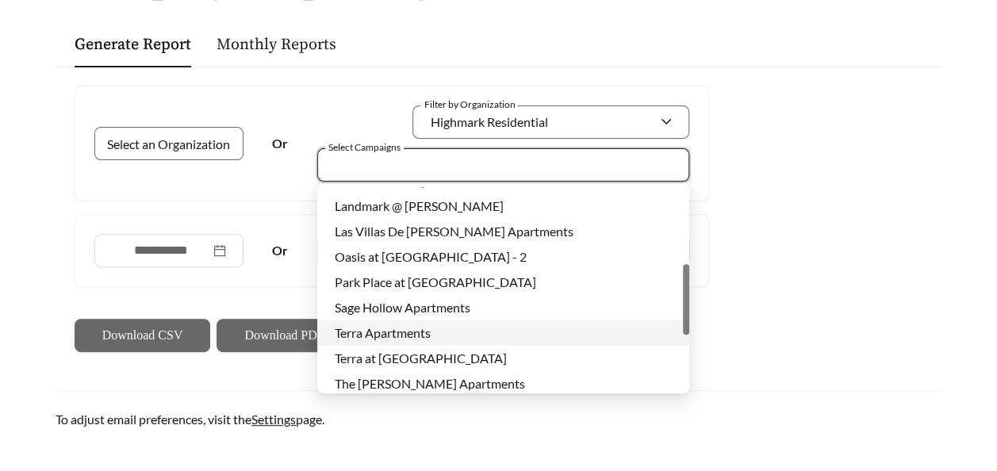
click at [441, 331] on div "Terra Apartments" at bounding box center [503, 332] width 337 height 17
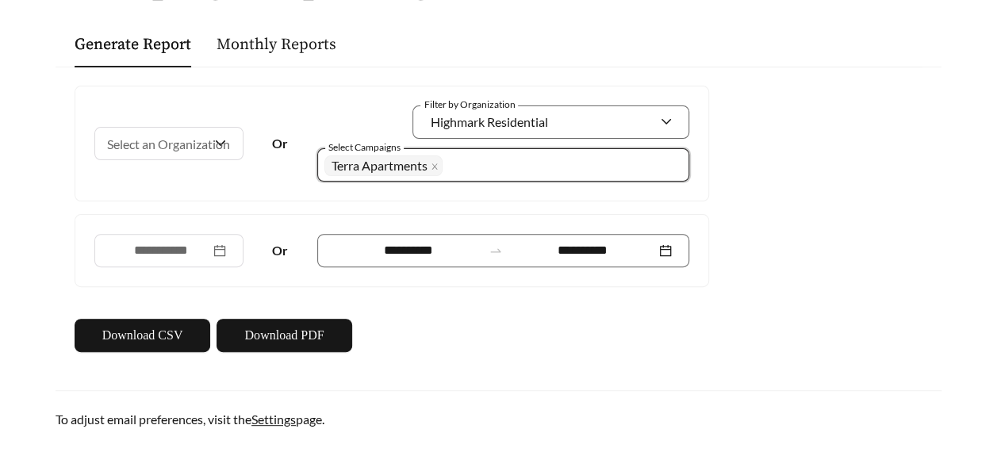
drag, startPoint x: 842, startPoint y: 155, endPoint x: 835, endPoint y: 162, distance: 10.1
click at [839, 159] on div "**********" at bounding box center [499, 219] width 886 height 304
click at [251, 333] on span "Download PDF" at bounding box center [283, 335] width 79 height 19
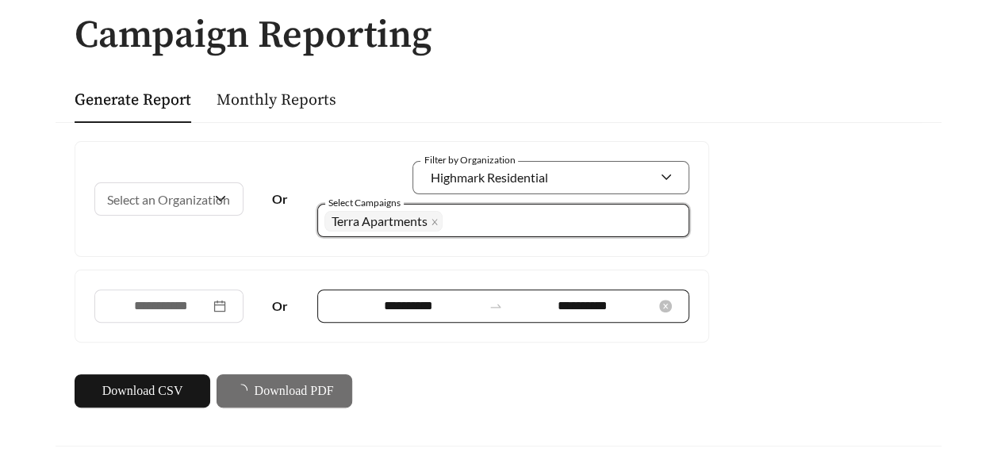
scroll to position [79, 0]
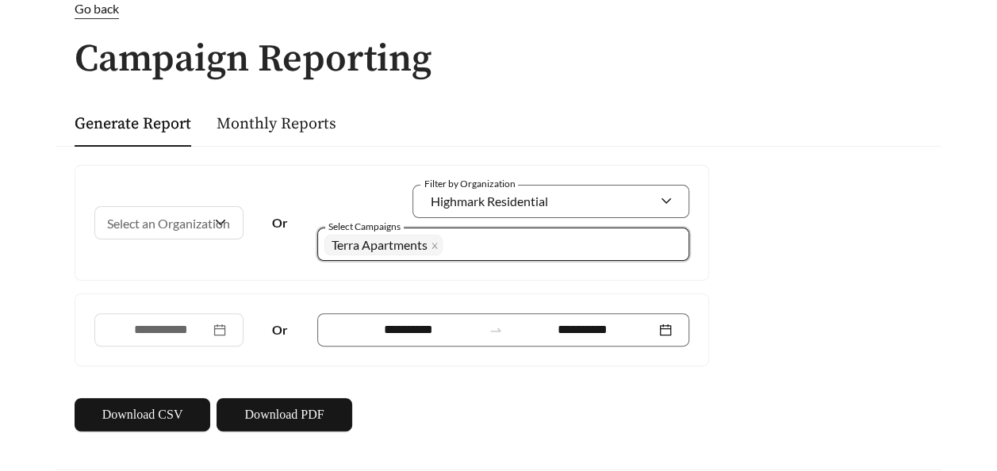
click at [82, 17] on div "Go back" at bounding box center [97, 9] width 44 height 20
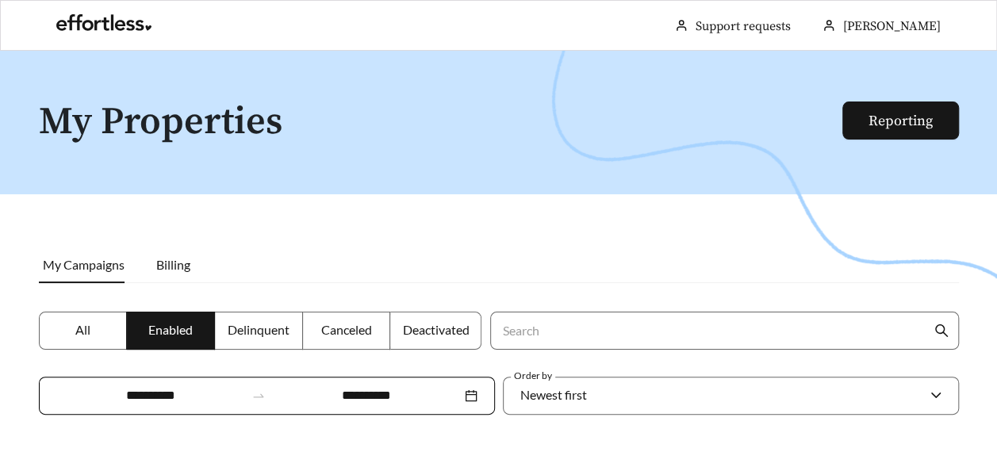
click at [63, 327] on label "All" at bounding box center [83, 331] width 89 height 38
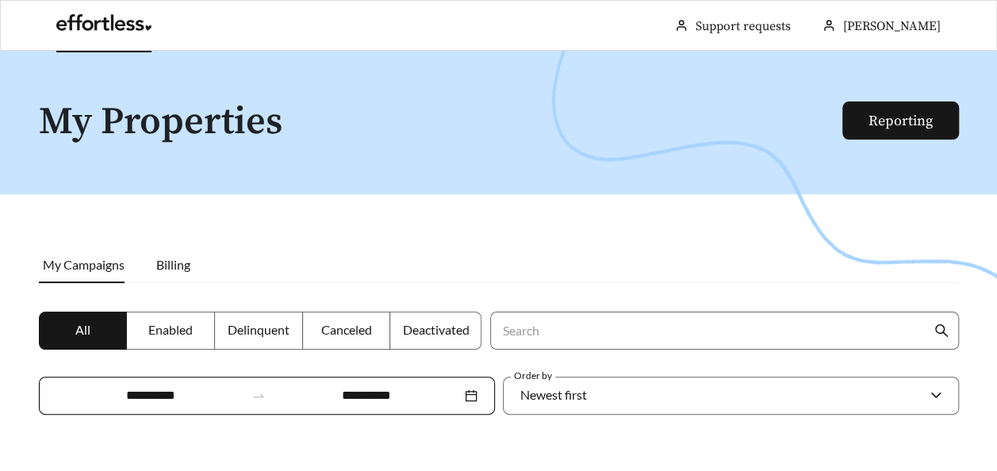
click at [78, 19] on link at bounding box center [103, 27] width 95 height 16
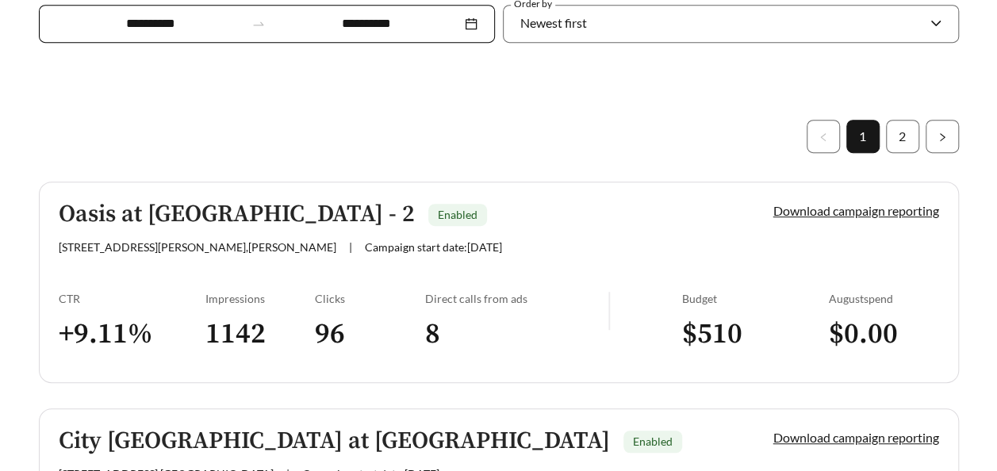
scroll to position [396, 0]
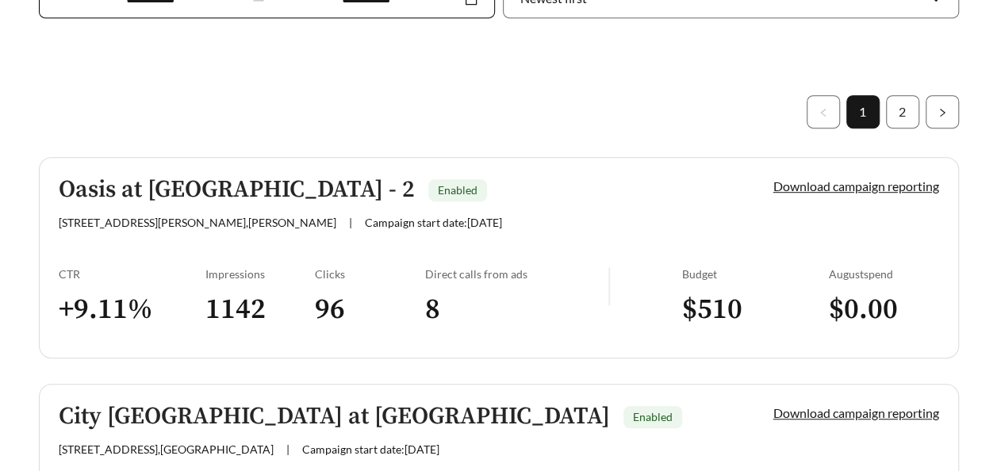
click at [237, 194] on h5 "Oasis at [GEOGRAPHIC_DATA] - 2" at bounding box center [237, 190] width 356 height 26
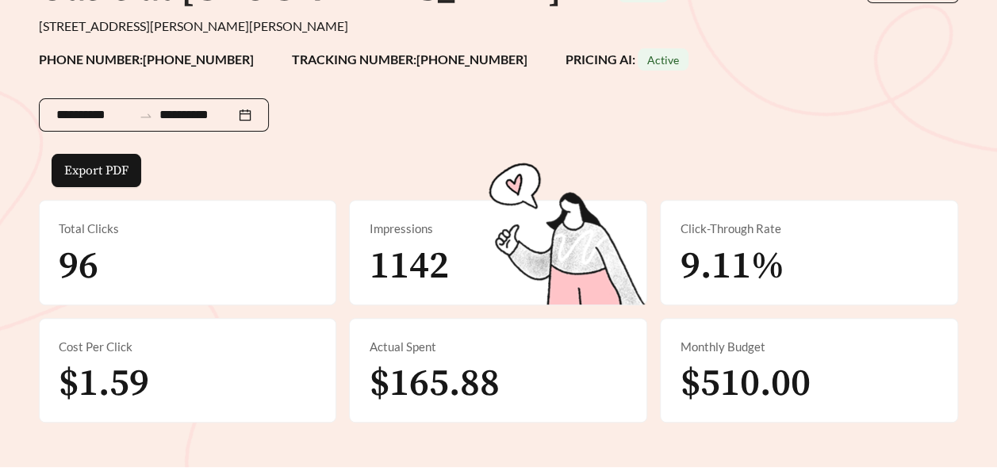
scroll to position [159, 0]
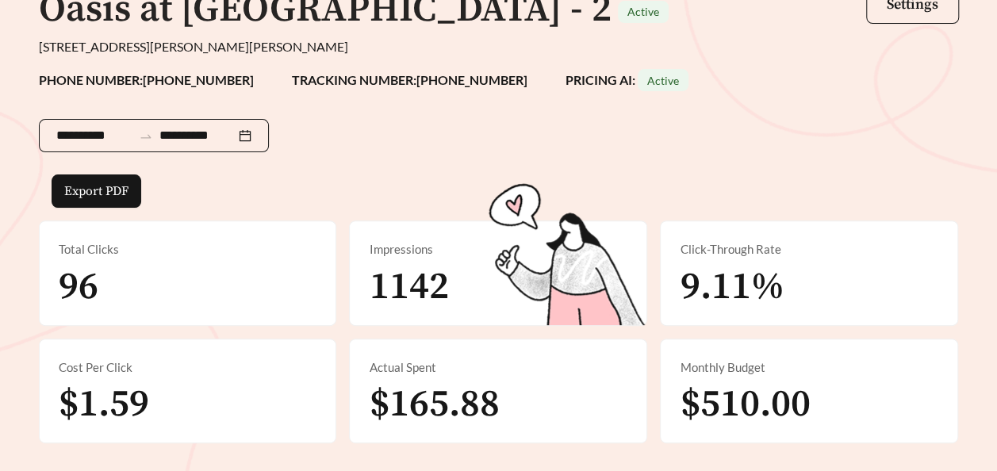
click at [269, 124] on div "**********" at bounding box center [154, 135] width 230 height 33
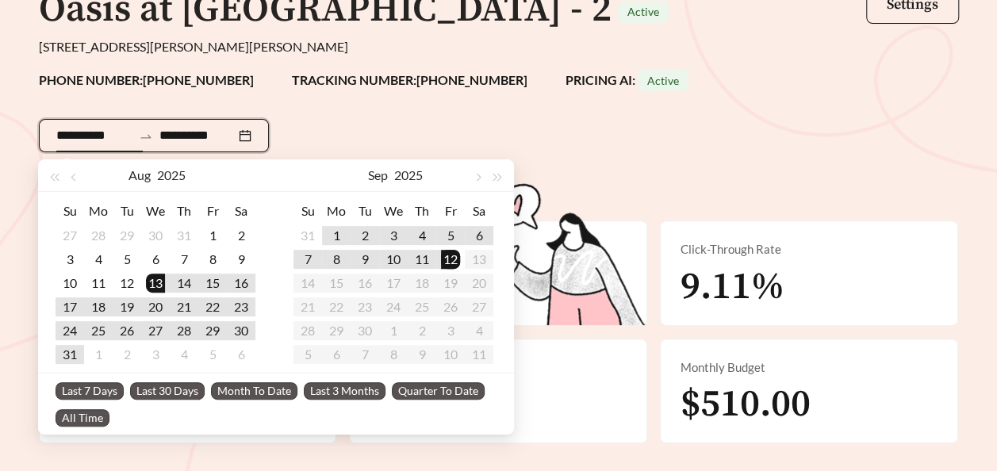
click at [267, 130] on div "**********" at bounding box center [154, 135] width 230 height 33
type input "**********"
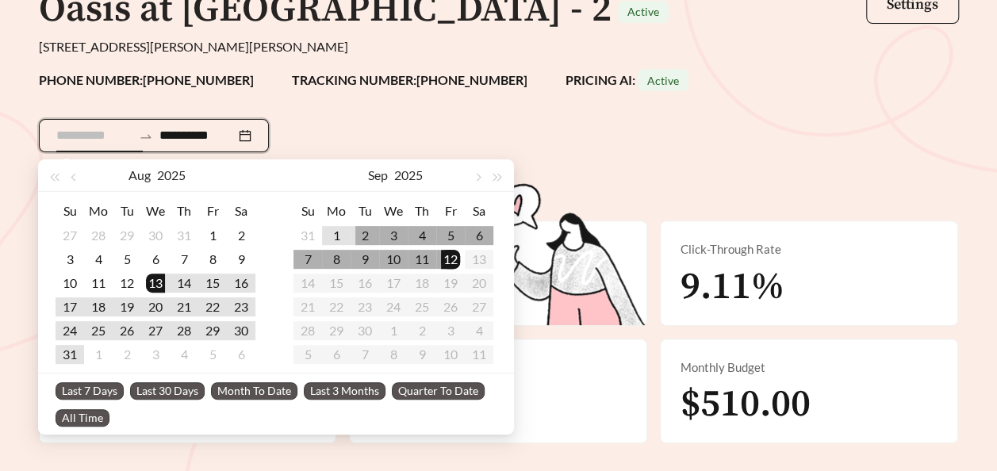
click at [354, 233] on td "2" at bounding box center [364, 236] width 29 height 24
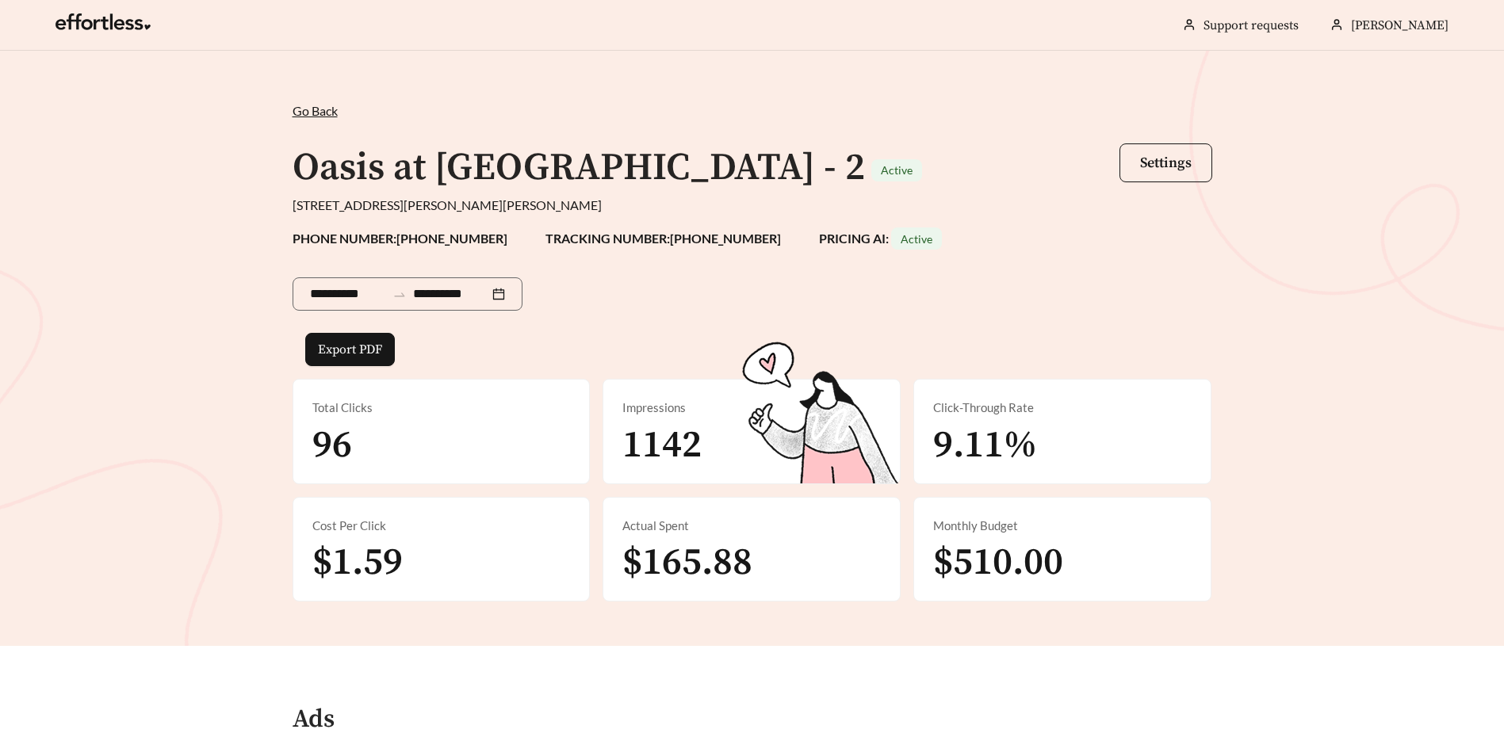
click at [309, 114] on span "Go Back" at bounding box center [315, 110] width 45 height 15
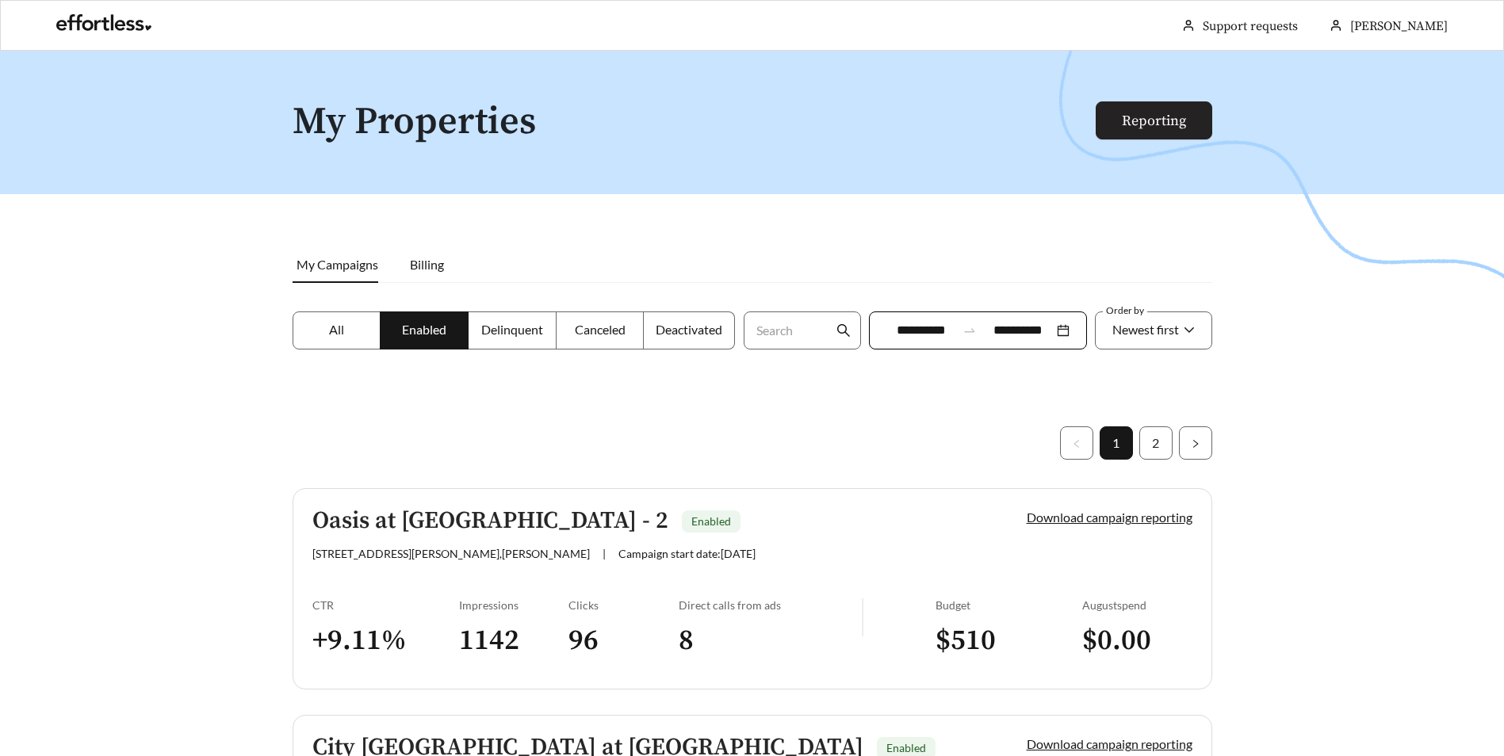
click at [1008, 112] on link "Reporting" at bounding box center [1154, 121] width 64 height 18
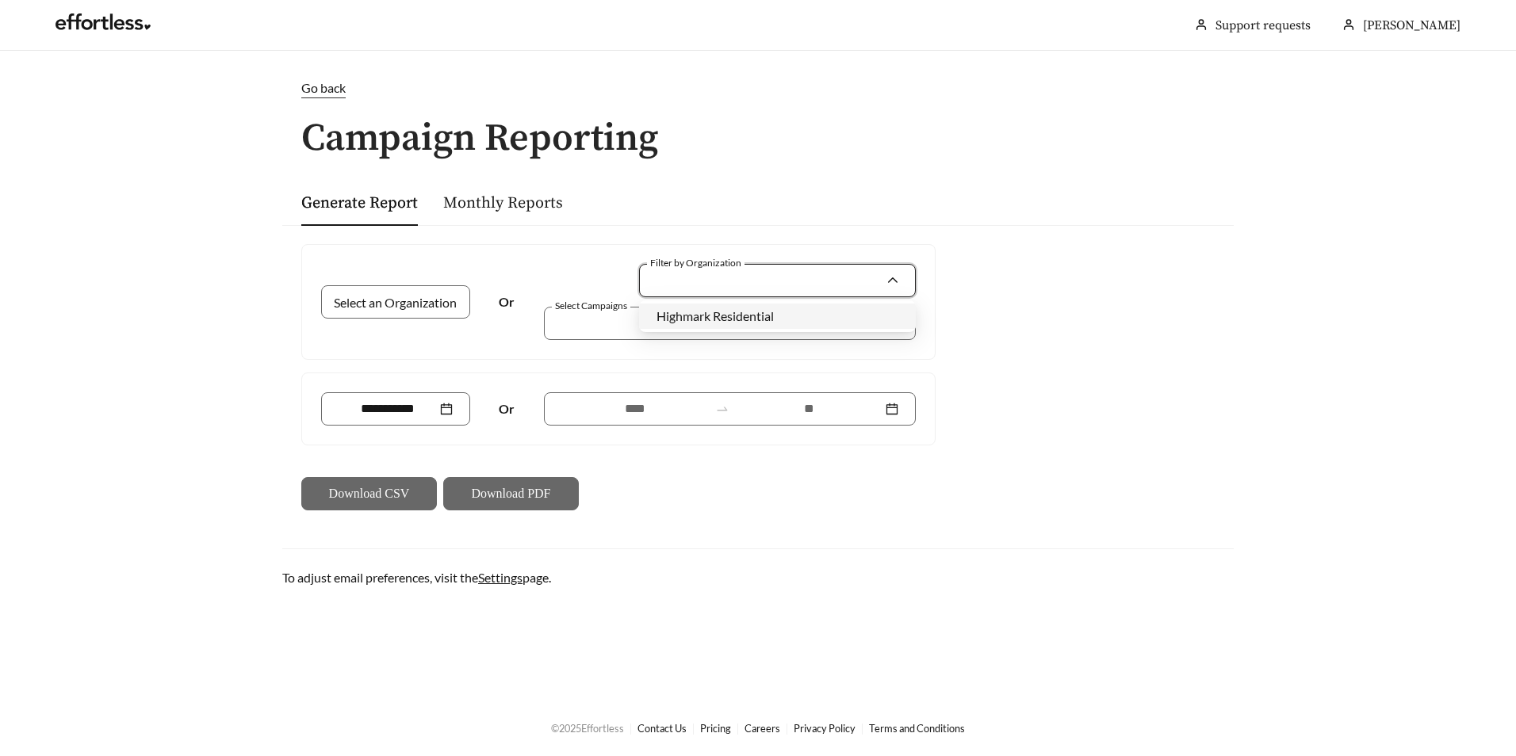
click at [734, 274] on input "Filter by Organization" at bounding box center [771, 281] width 229 height 32
click at [710, 320] on span "Highmark Residential" at bounding box center [715, 315] width 117 height 15
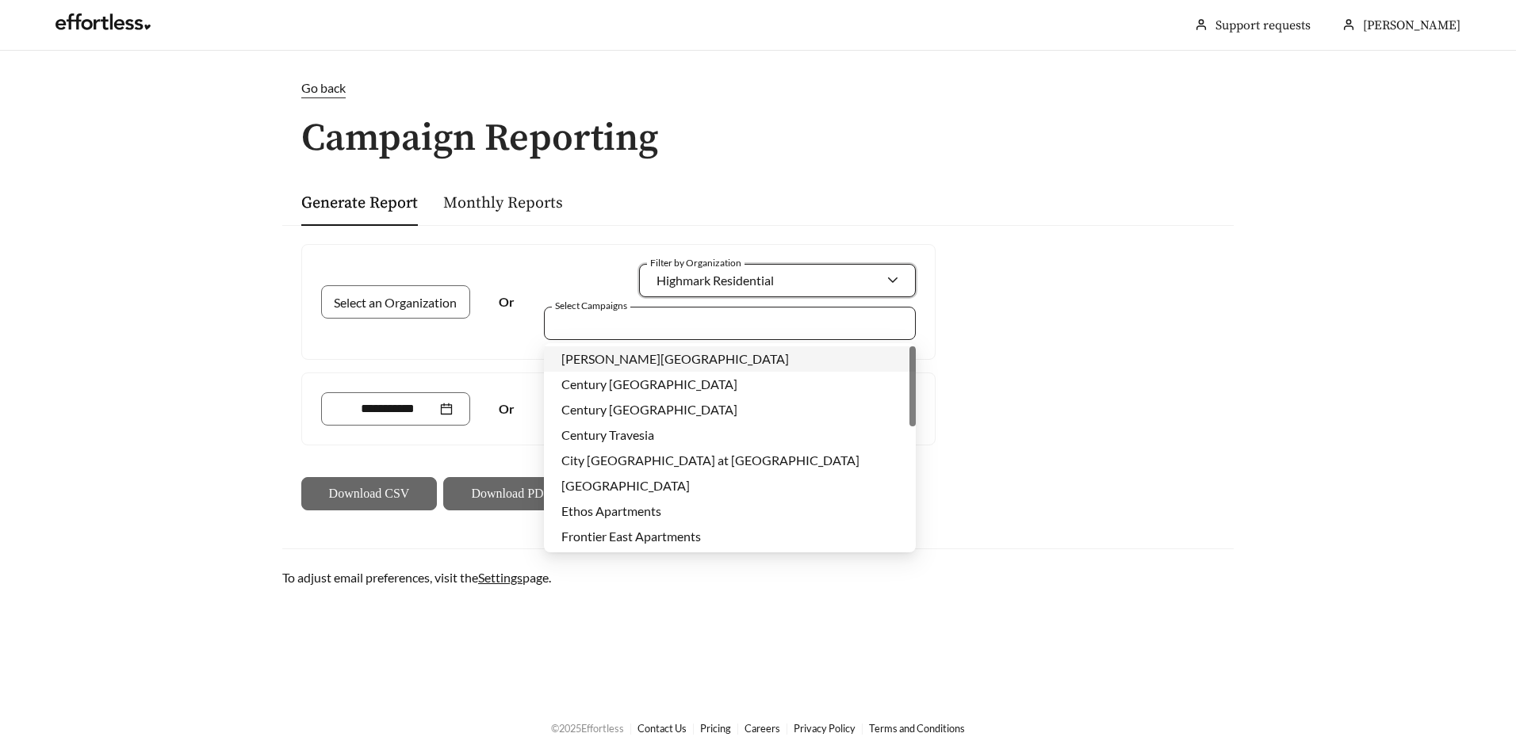
click at [710, 331] on div at bounding box center [718, 322] width 335 height 21
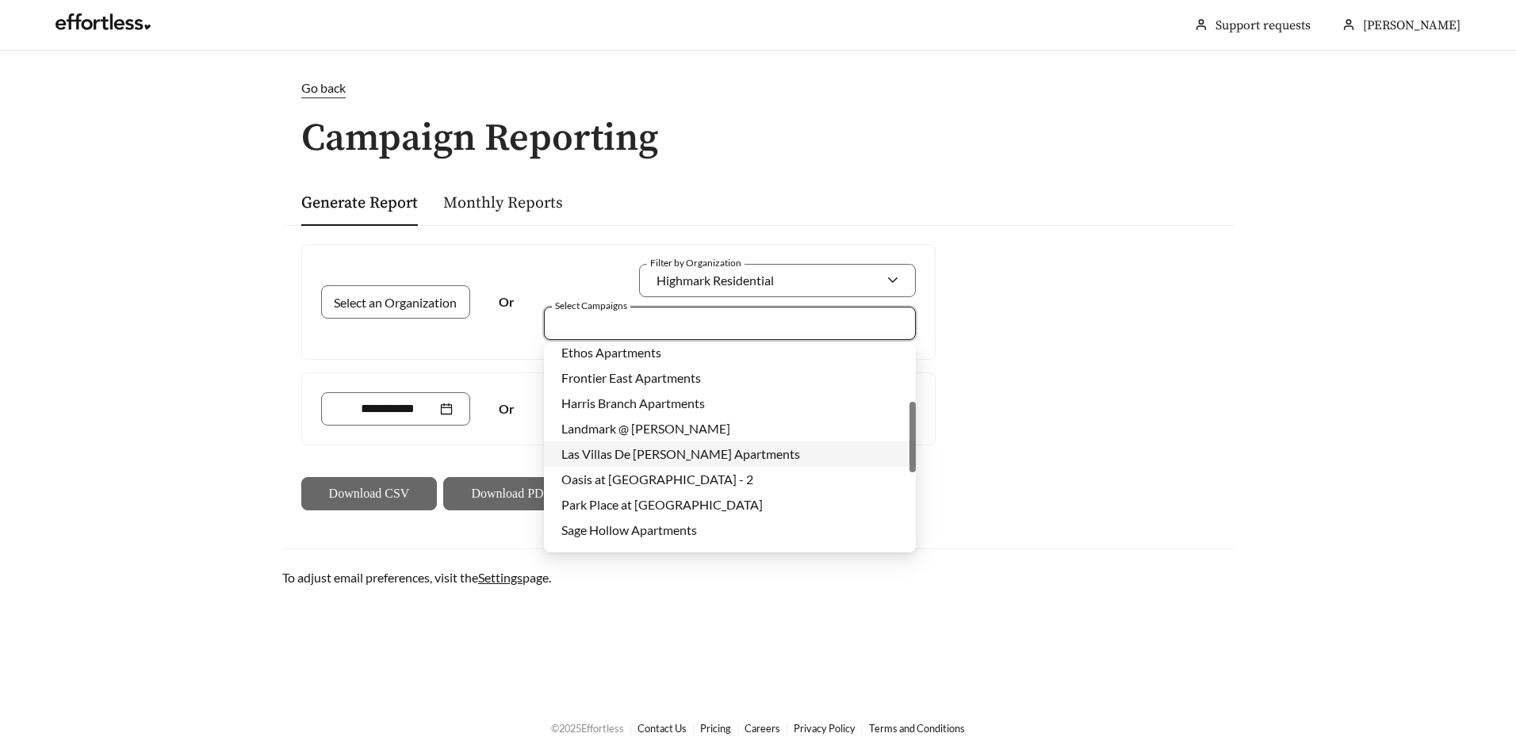
scroll to position [238, 0]
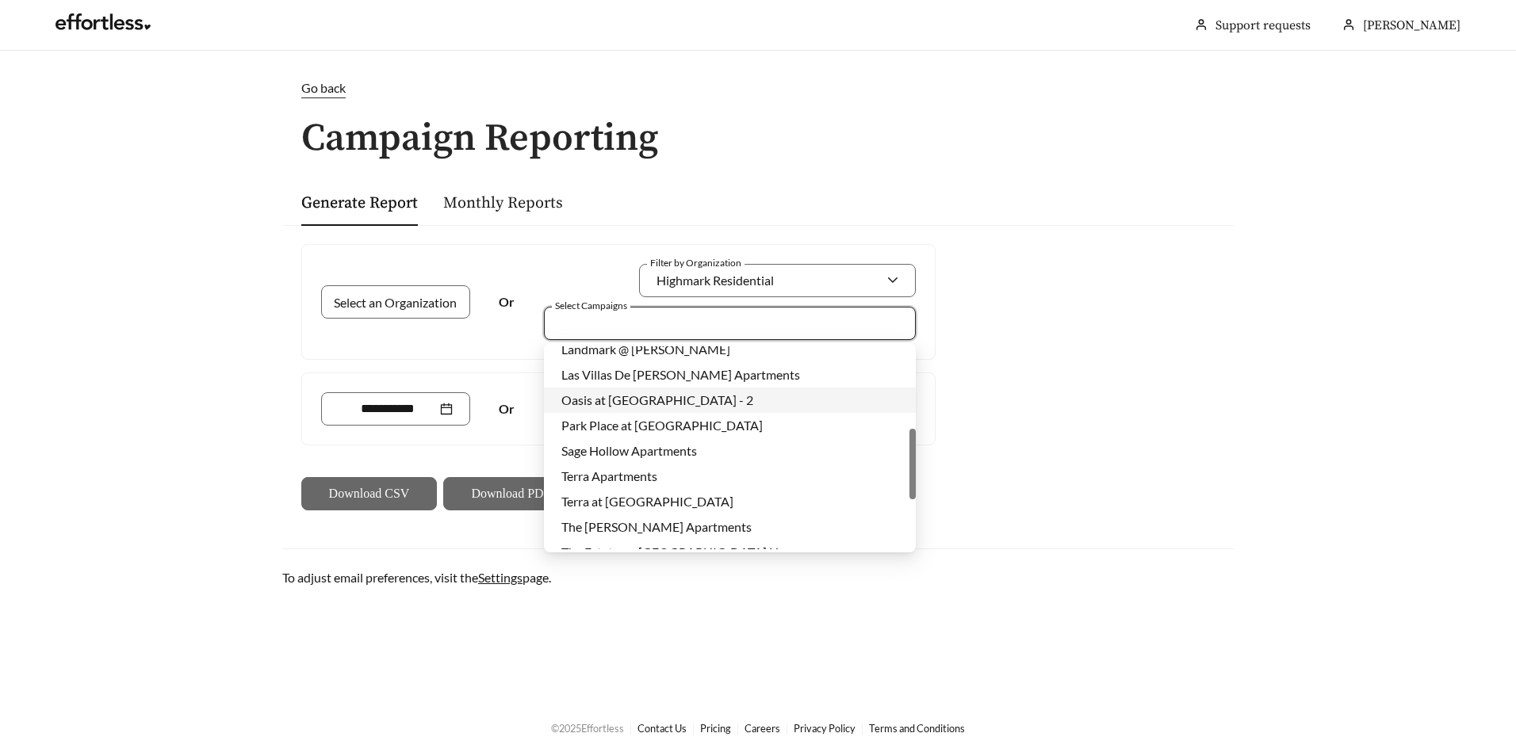
click at [611, 399] on span "Oasis at [GEOGRAPHIC_DATA] - 2" at bounding box center [657, 399] width 192 height 15
click at [1008, 354] on div "Select an Organization Or Filter by Organization Highmark Residential Select Ca…" at bounding box center [757, 377] width 951 height 304
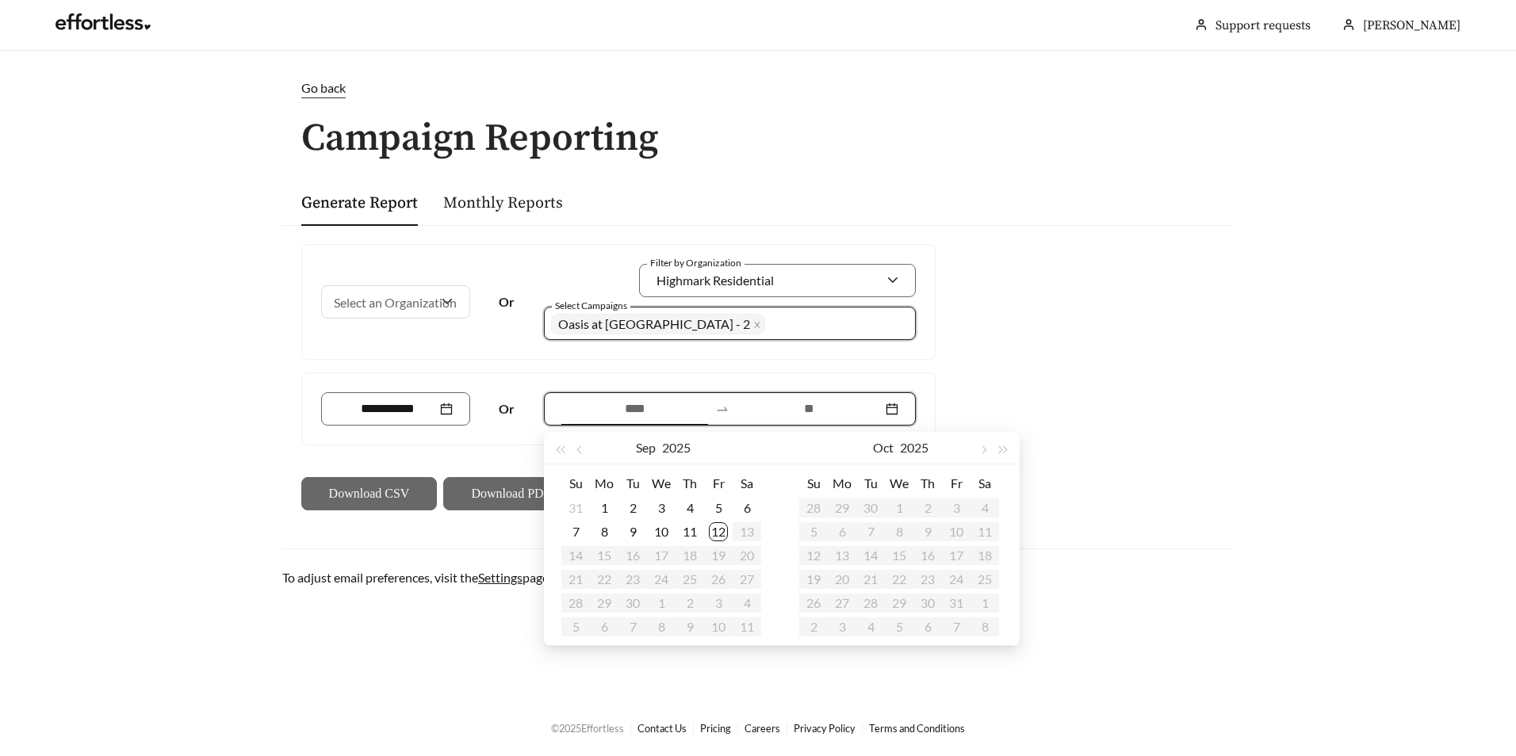
click at [626, 416] on input at bounding box center [634, 409] width 147 height 19
type input "**********"
click at [626, 470] on div "2" at bounding box center [632, 508] width 19 height 19
type input "**********"
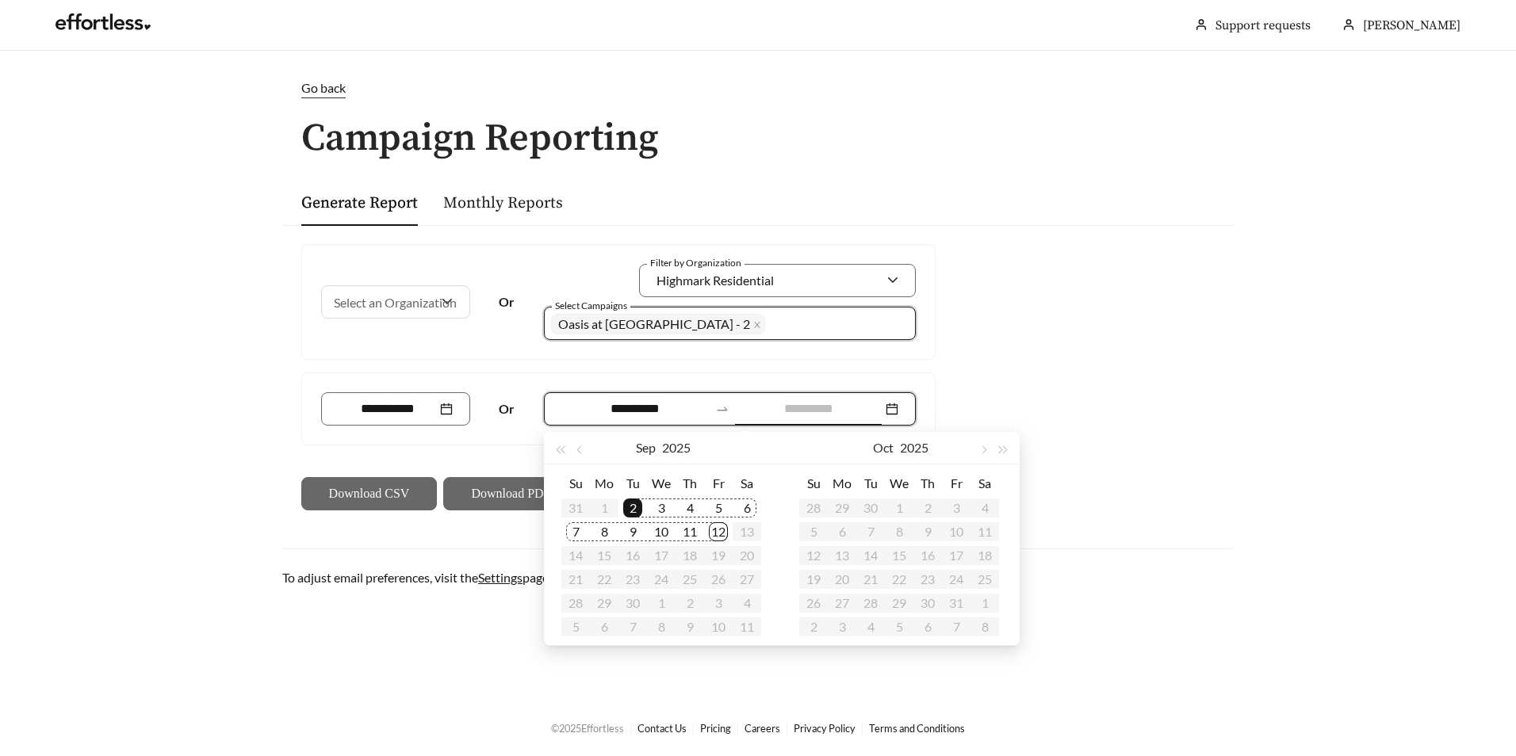
click at [720, 470] on div "12" at bounding box center [718, 532] width 19 height 19
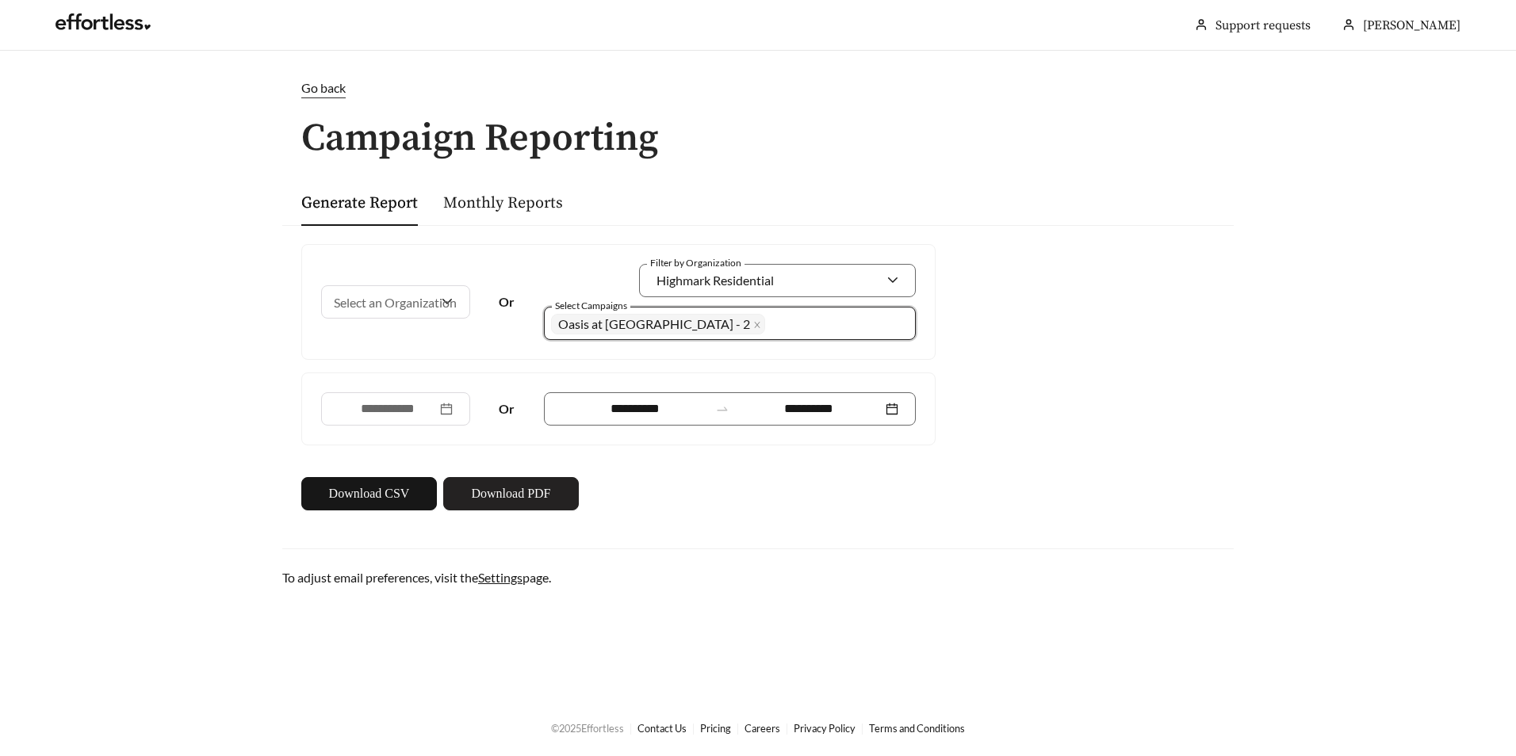
click at [503, 470] on span "Download PDF" at bounding box center [510, 493] width 79 height 19
click at [810, 111] on div "Go back" at bounding box center [757, 98] width 951 height 40
